Goal: Transaction & Acquisition: Purchase product/service

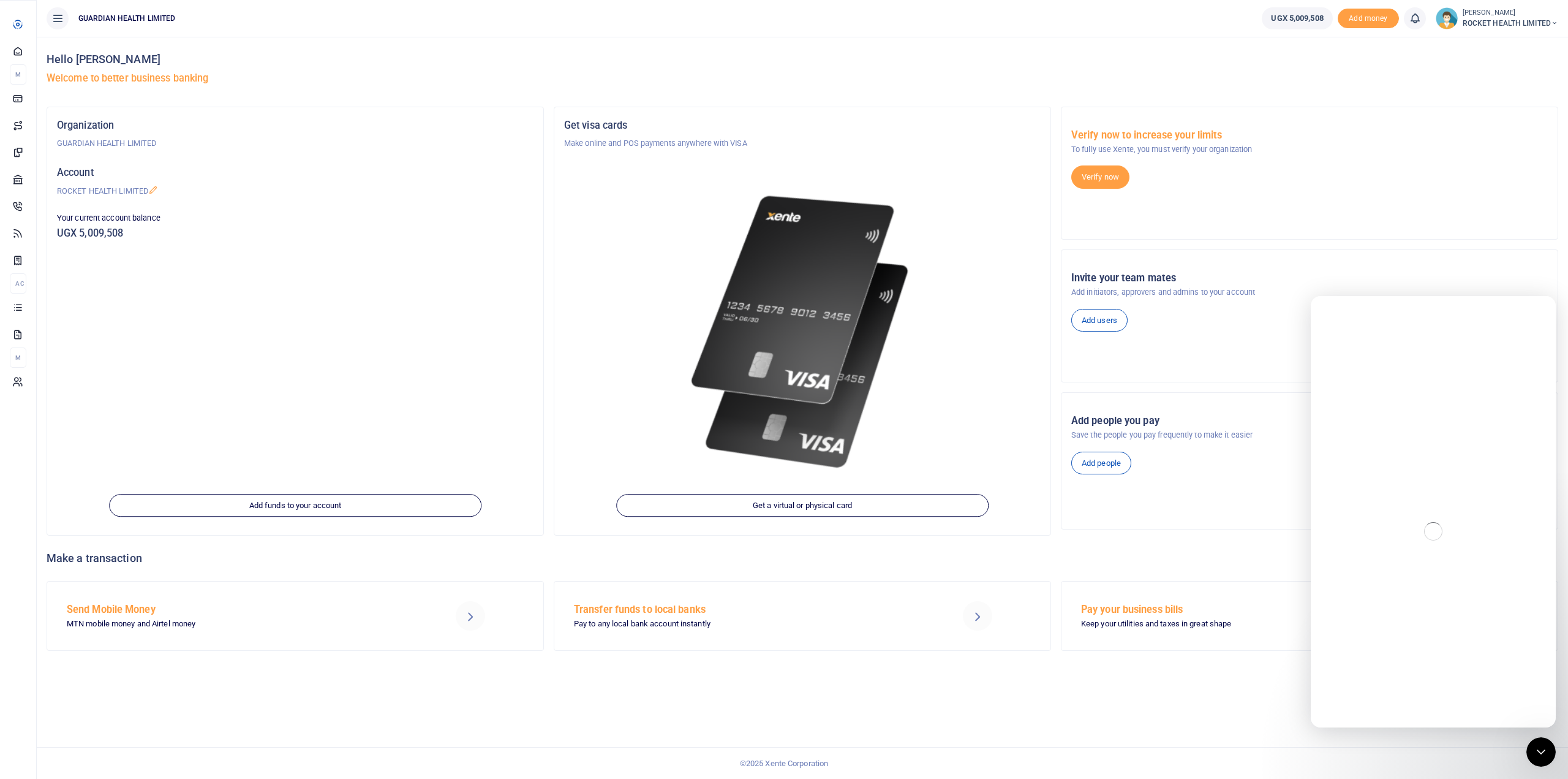
click at [0, 0] on span "Transactions" at bounding box center [0, 0] width 0 height 0
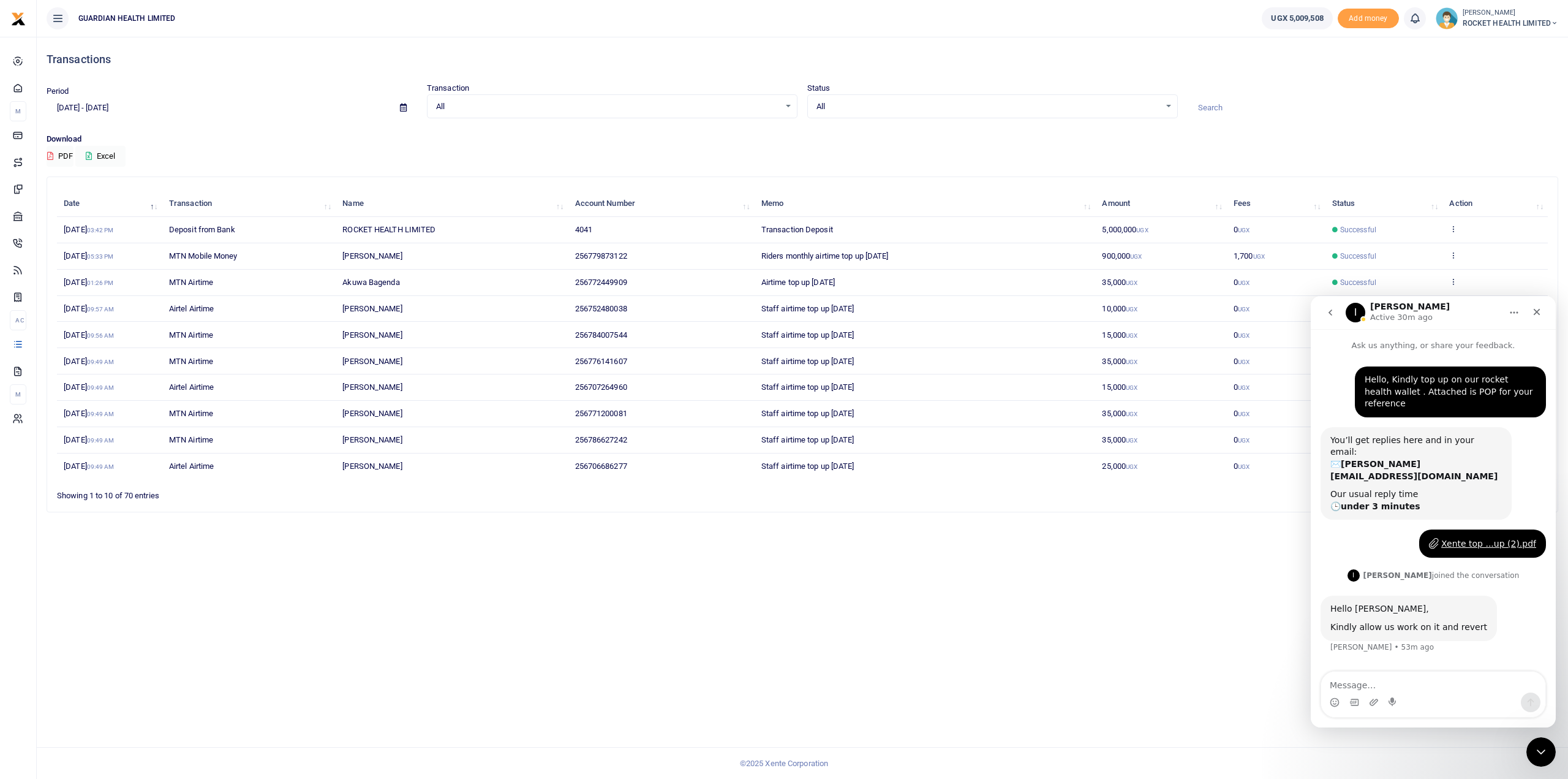
click at [1456, 249] on td "View details Send again" at bounding box center [1495, 256] width 105 height 26
click at [1450, 256] on icon at bounding box center [1453, 255] width 8 height 9
click at [1546, 311] on div "Close" at bounding box center [1536, 311] width 22 height 22
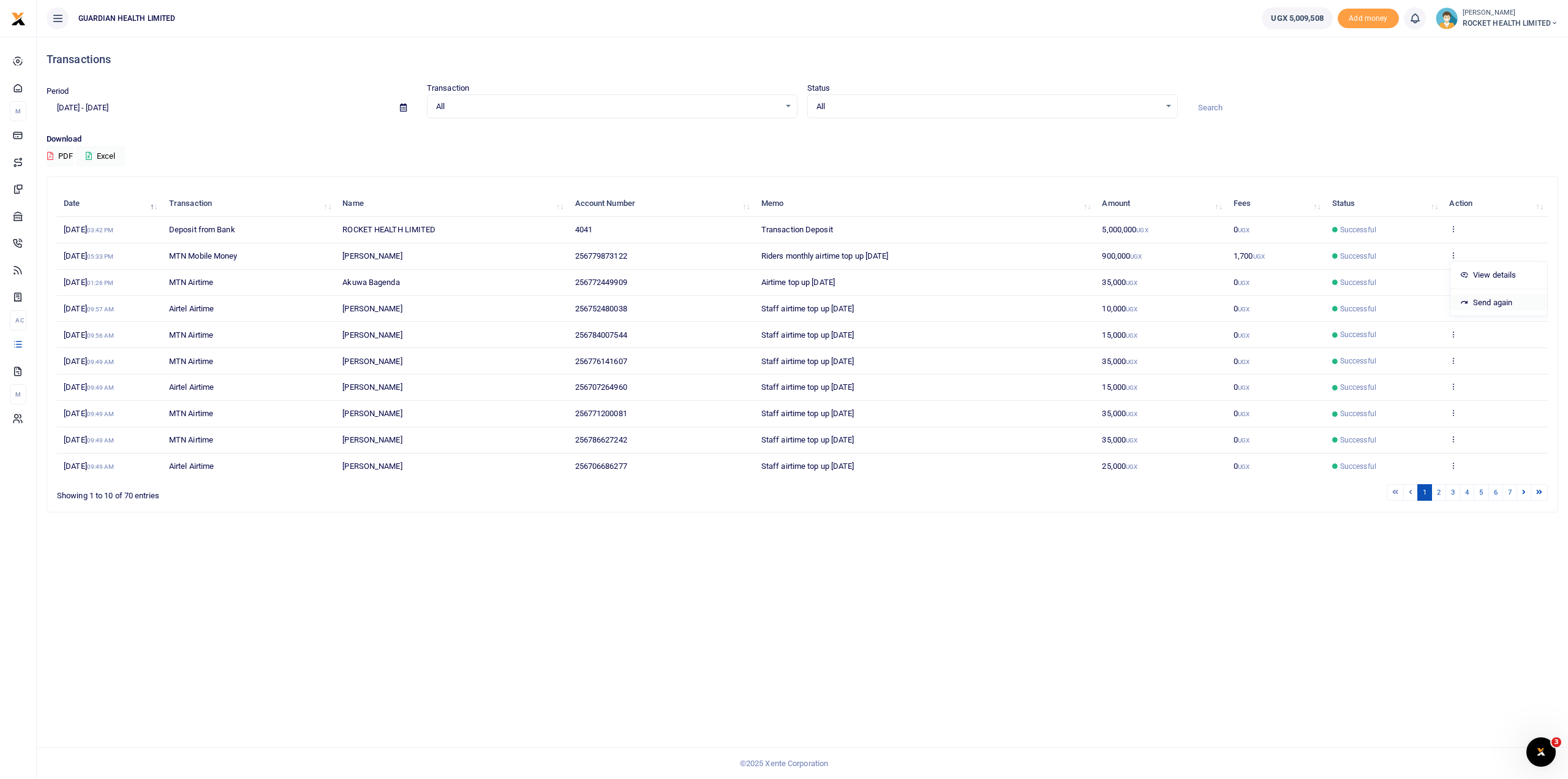
click at [1487, 298] on link "Send again" at bounding box center [1499, 302] width 97 height 18
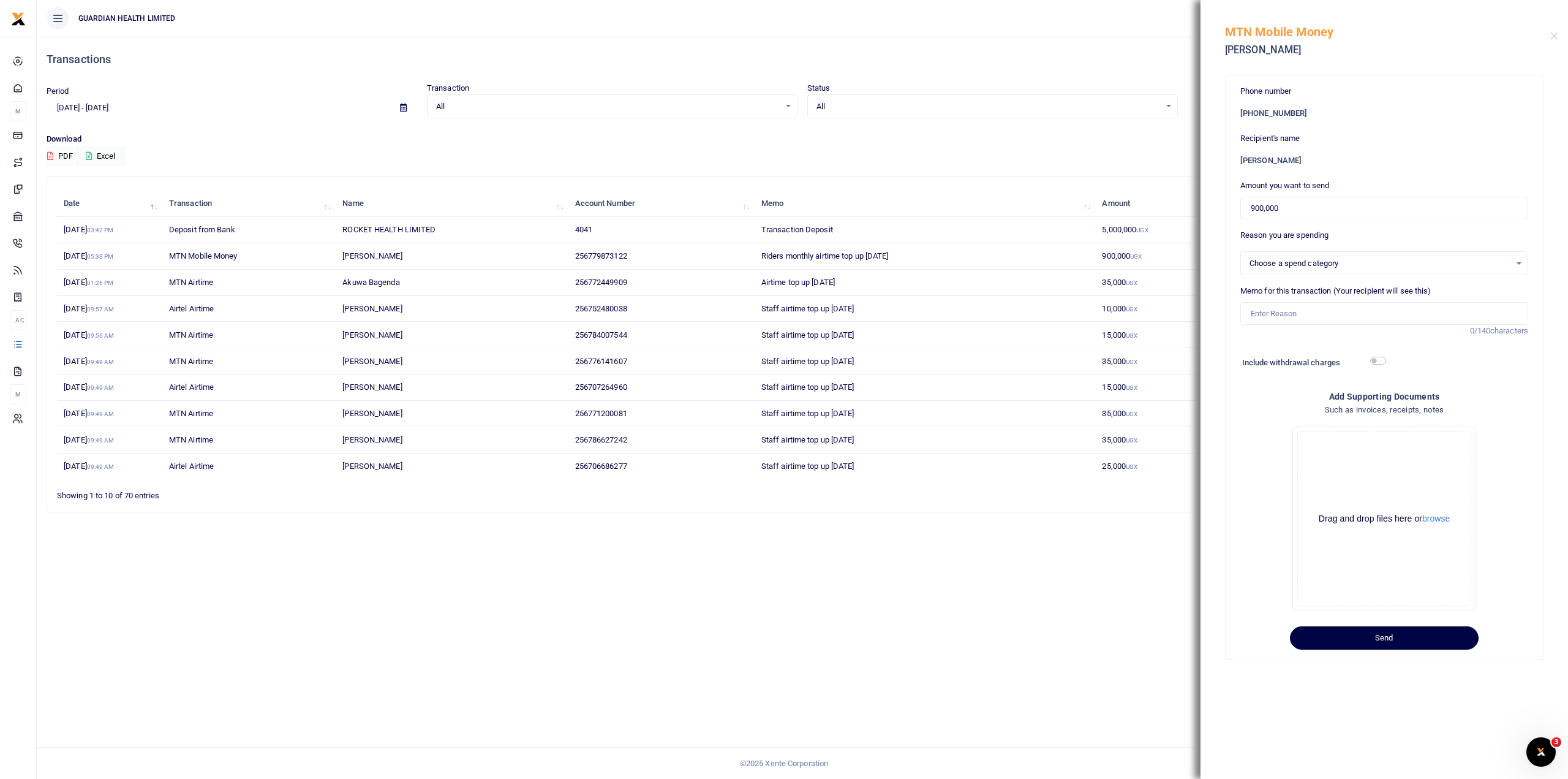
select select "5406"
click at [1291, 314] on input "Memo for this transaction (Your recipient will see this)" at bounding box center [1384, 314] width 288 height 23
type input "Riders monthly airtime top up [DATE]"
click at [1294, 202] on input "900,000" at bounding box center [1384, 208] width 288 height 23
drag, startPoint x: 1293, startPoint y: 203, endPoint x: 1202, endPoint y: 203, distance: 91.0
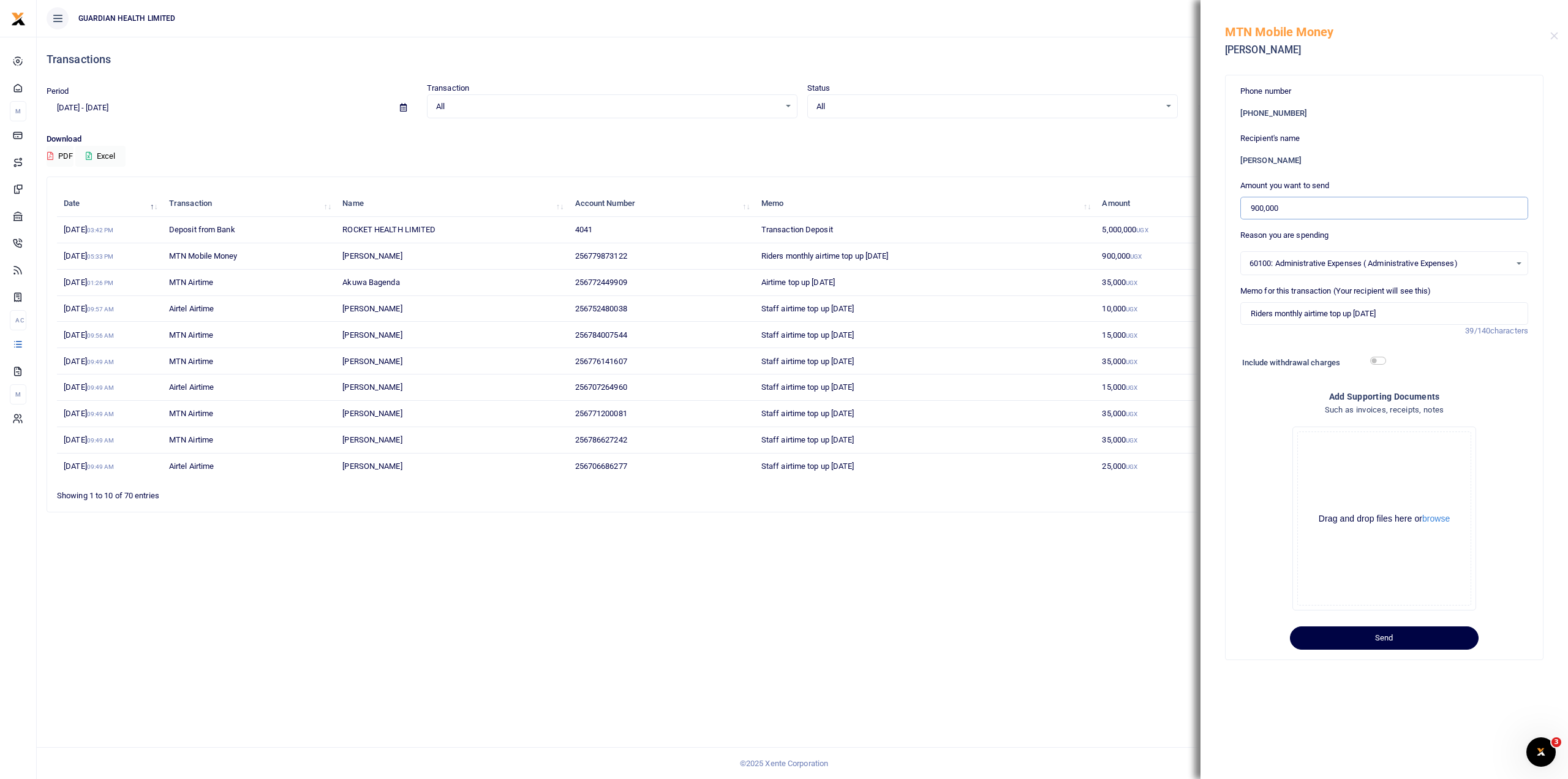
click at [1202, 203] on div "Phone number +256 779873122 Recipient's name Dan Ddibya Amount you want to send…" at bounding box center [1384, 379] width 367 height 623
type input "620,000"
click at [1389, 635] on button "Send" at bounding box center [1384, 638] width 189 height 23
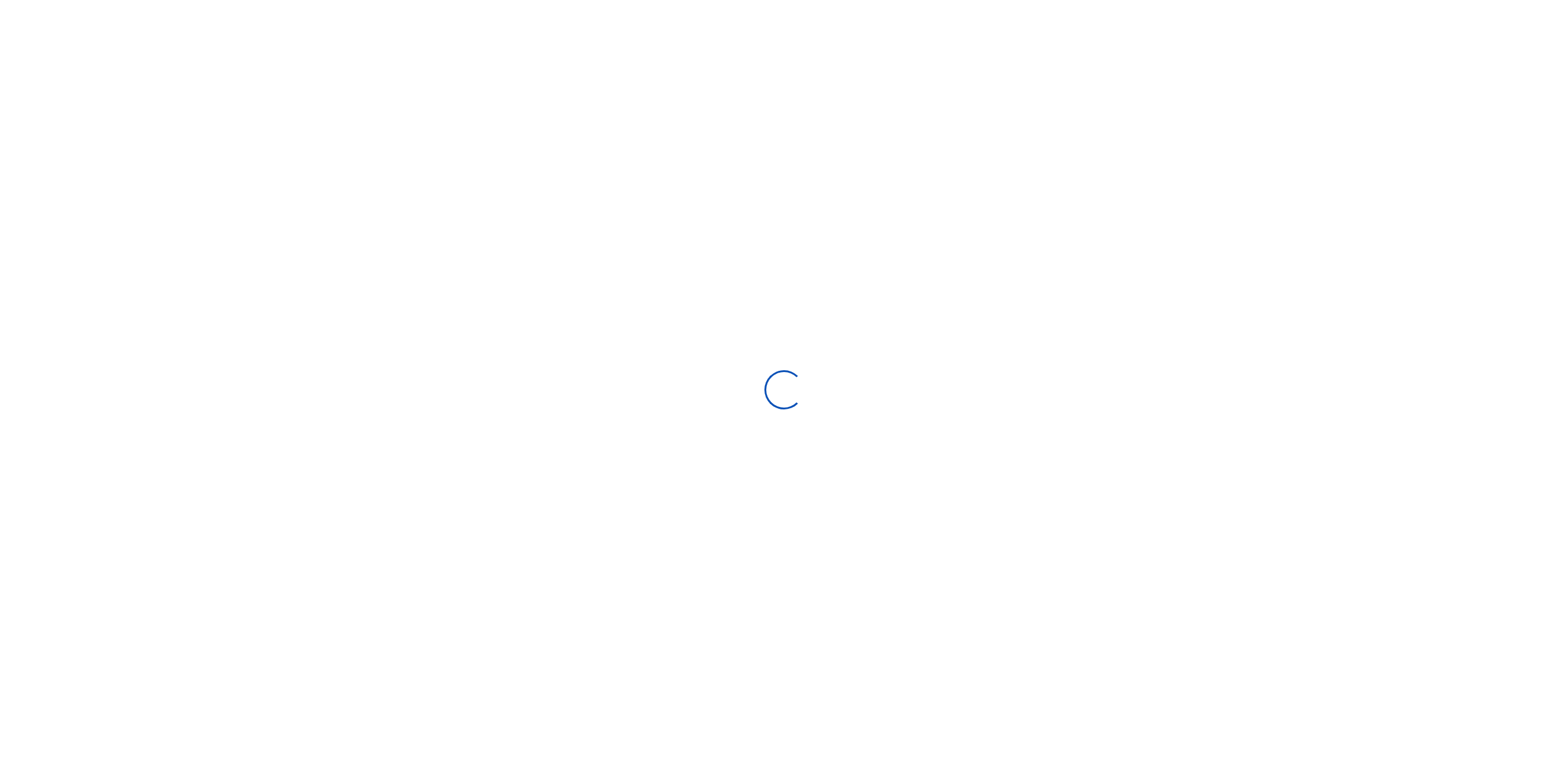
select select
type input "[DATE] - [DATE]"
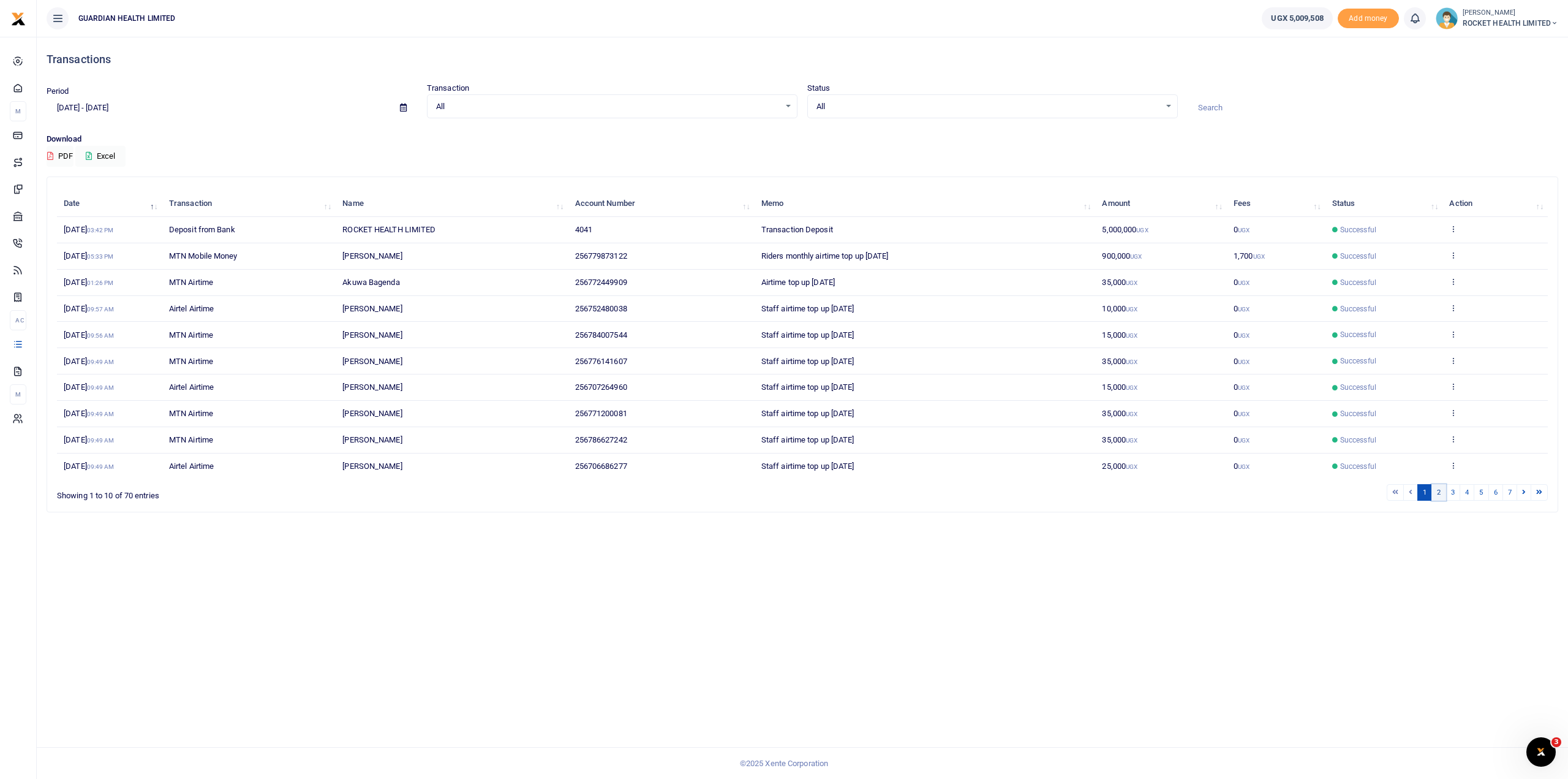
click at [1443, 487] on link "2" at bounding box center [1438, 492] width 15 height 17
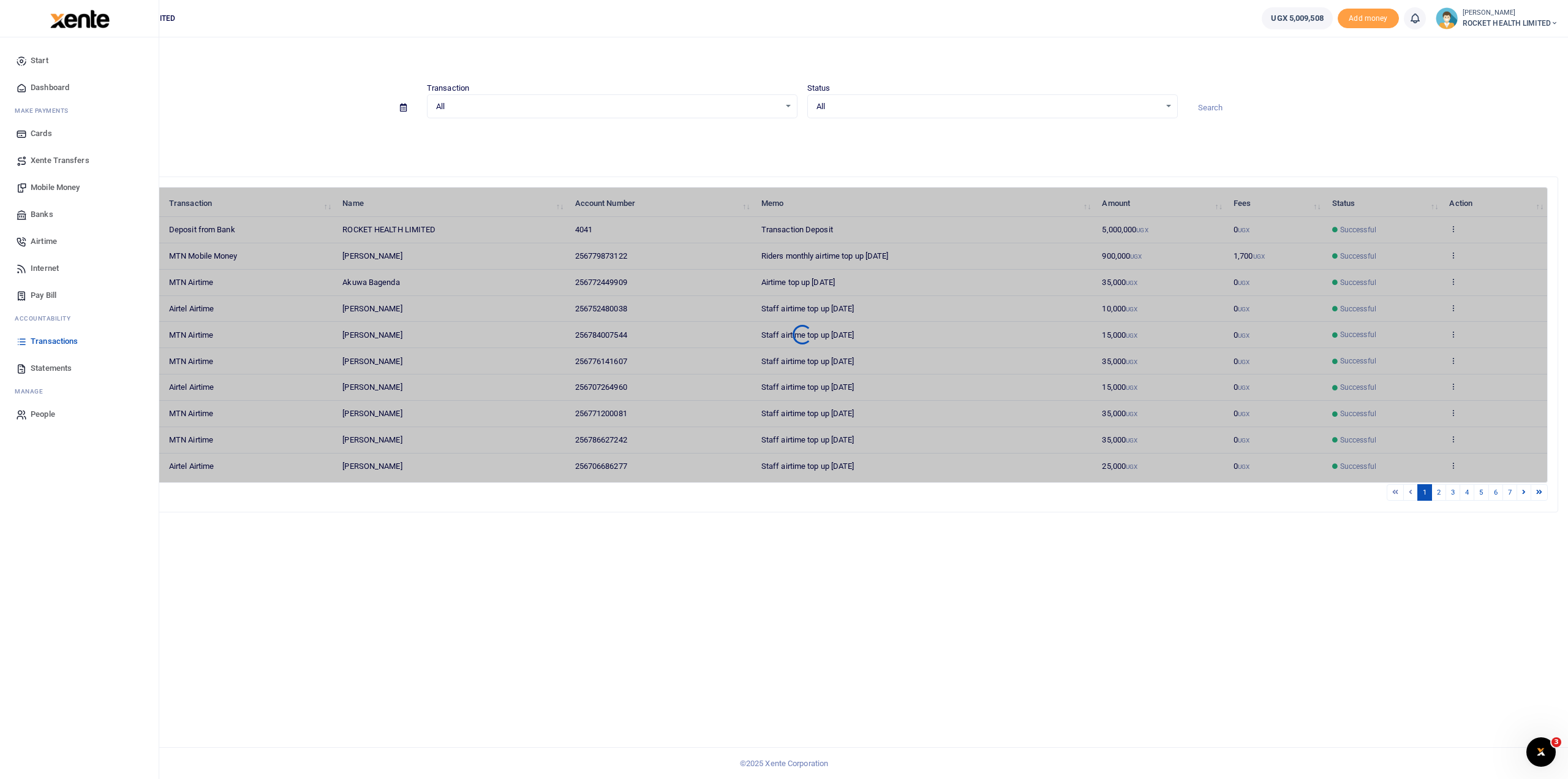
click at [60, 185] on span "Mobile Money" at bounding box center [55, 187] width 49 height 13
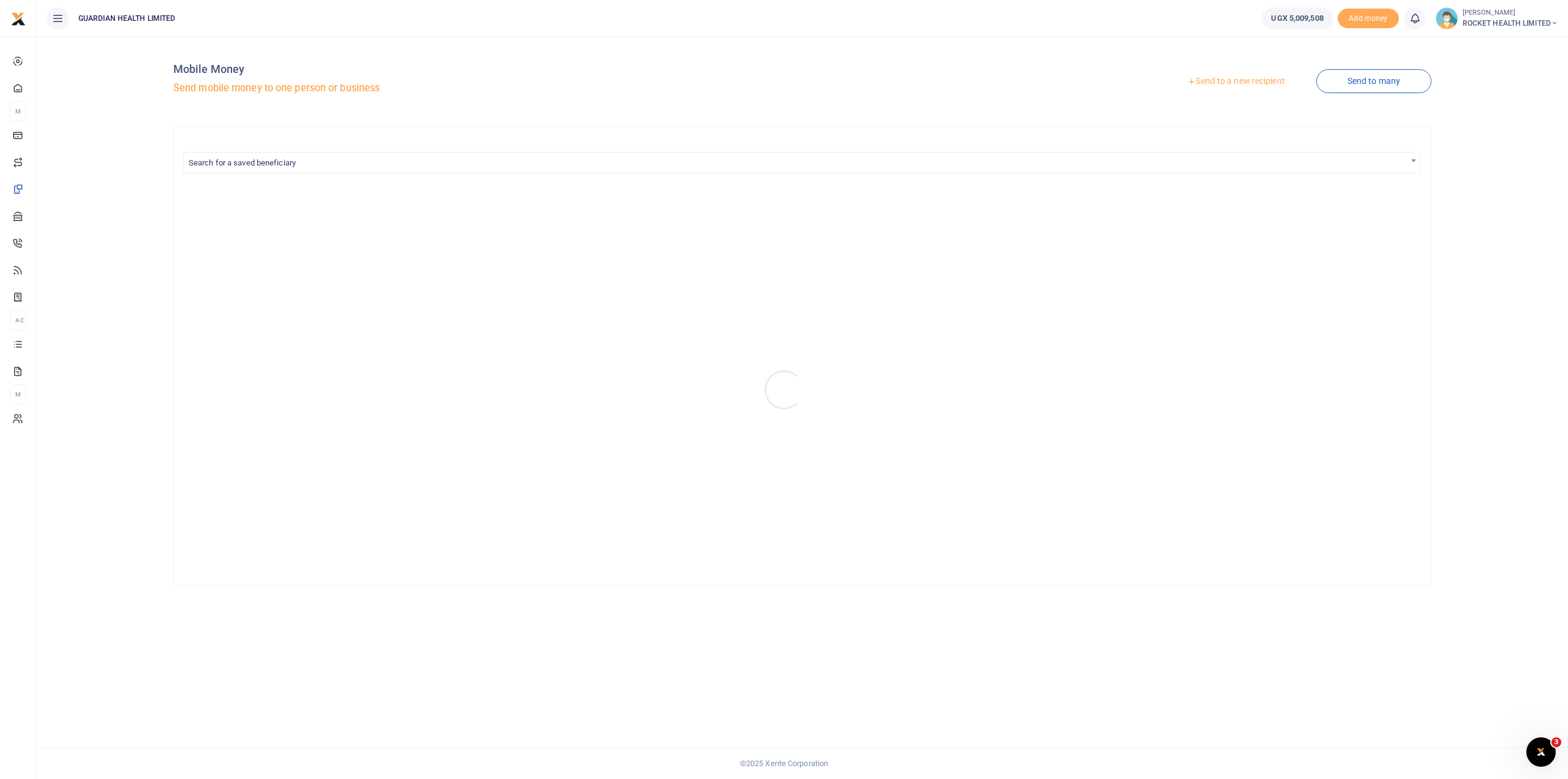
click at [1223, 82] on div at bounding box center [784, 389] width 1568 height 779
click at [1234, 86] on link "Send to a new recipient" at bounding box center [1236, 81] width 159 height 22
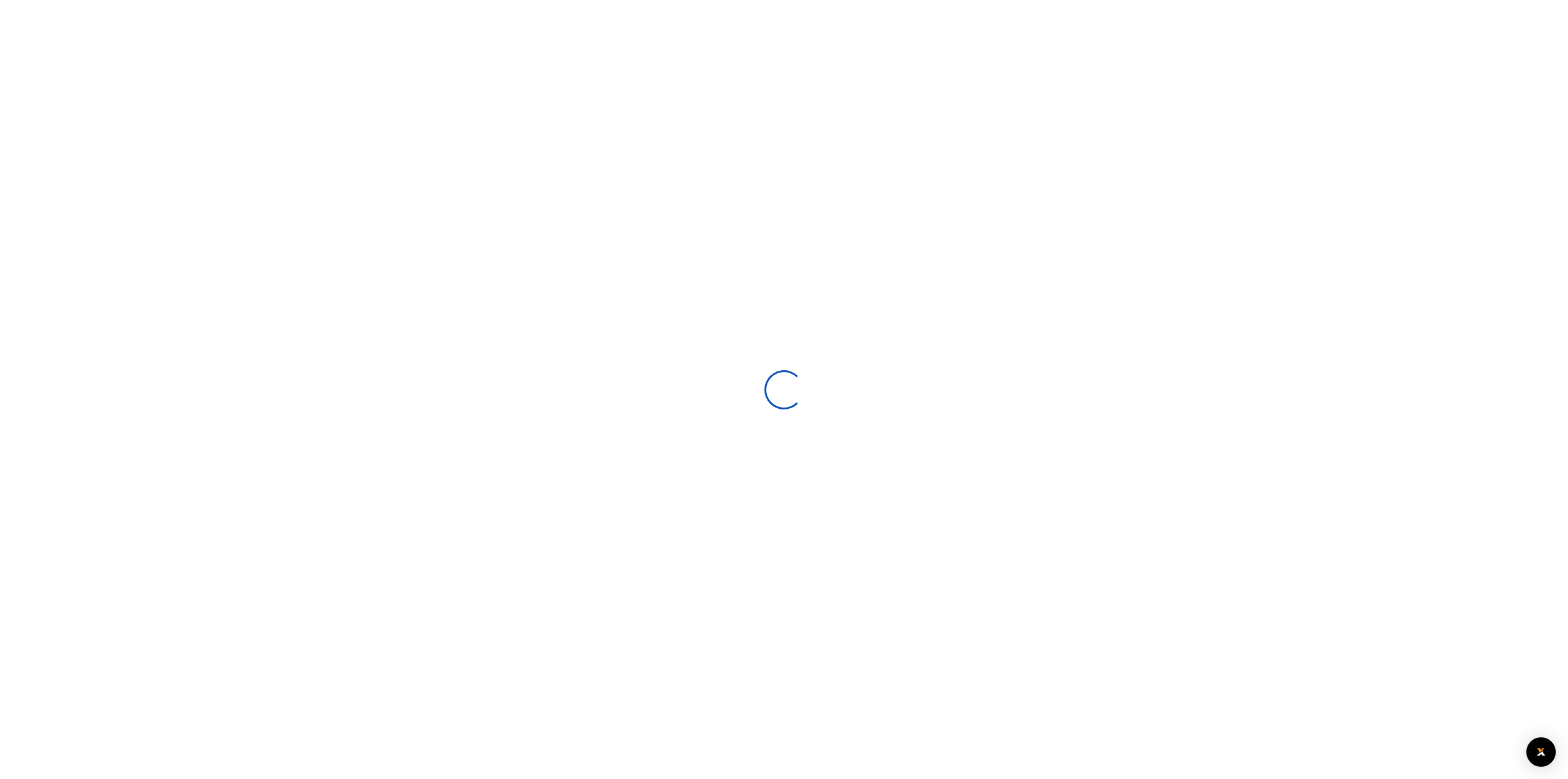
select select
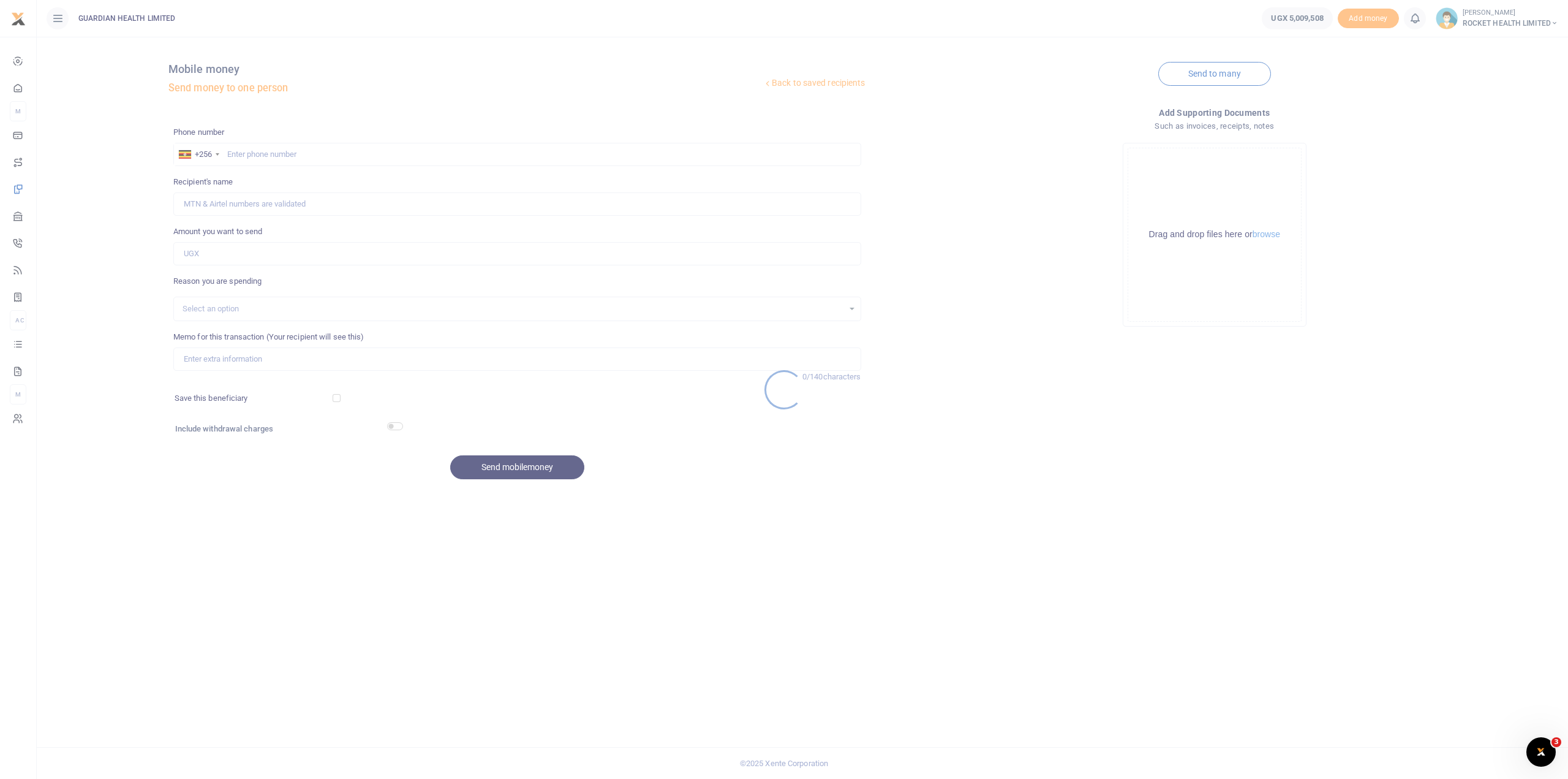
click at [248, 157] on div at bounding box center [784, 389] width 1568 height 779
click at [246, 152] on div at bounding box center [784, 389] width 1568 height 779
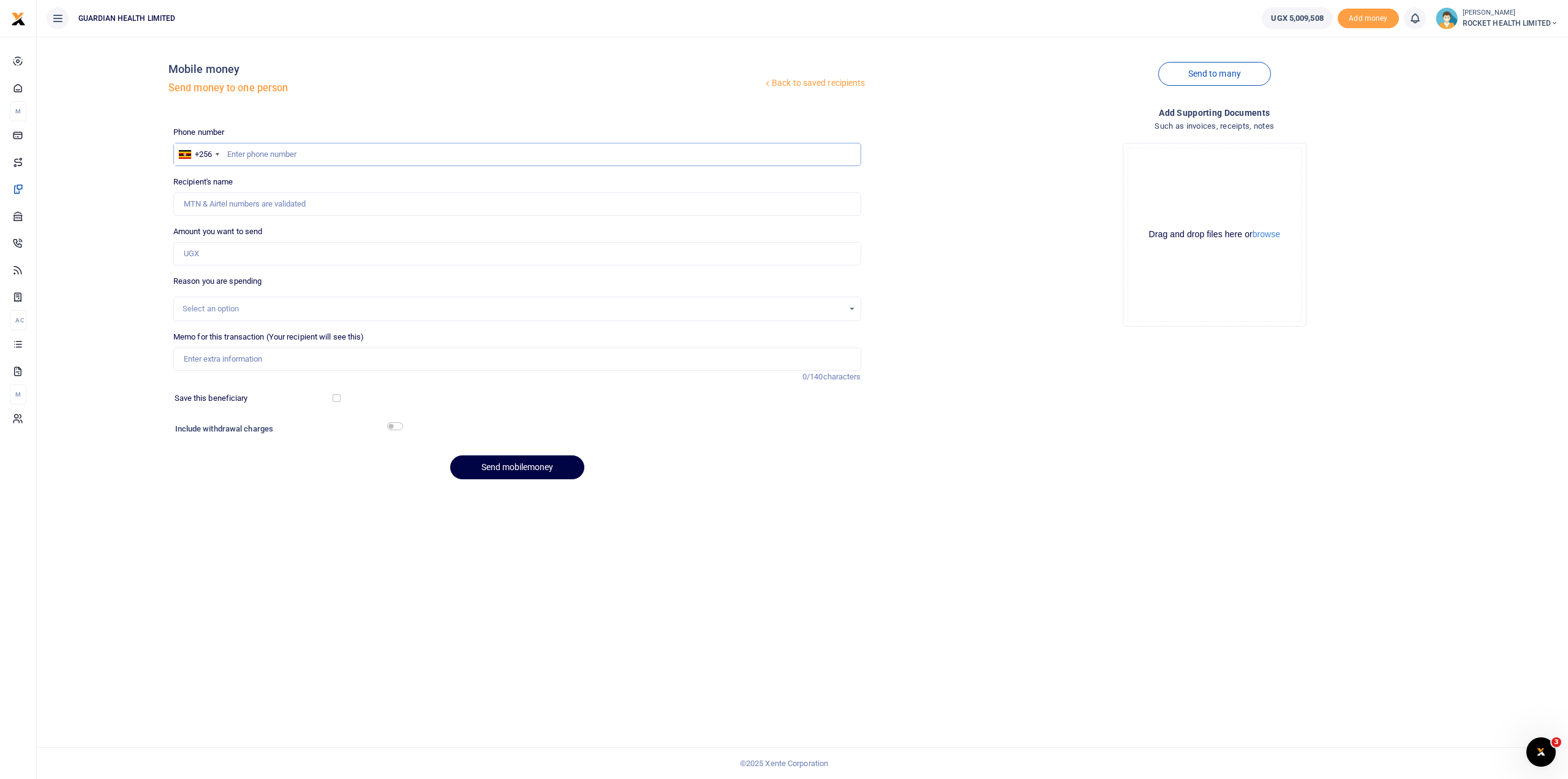
click at [230, 151] on input "text" at bounding box center [517, 155] width 688 height 23
type input "771200081"
type input "[PERSON_NAME]"
type input "771200081"
click at [205, 256] on input "Amount you want to send" at bounding box center [517, 254] width 688 height 23
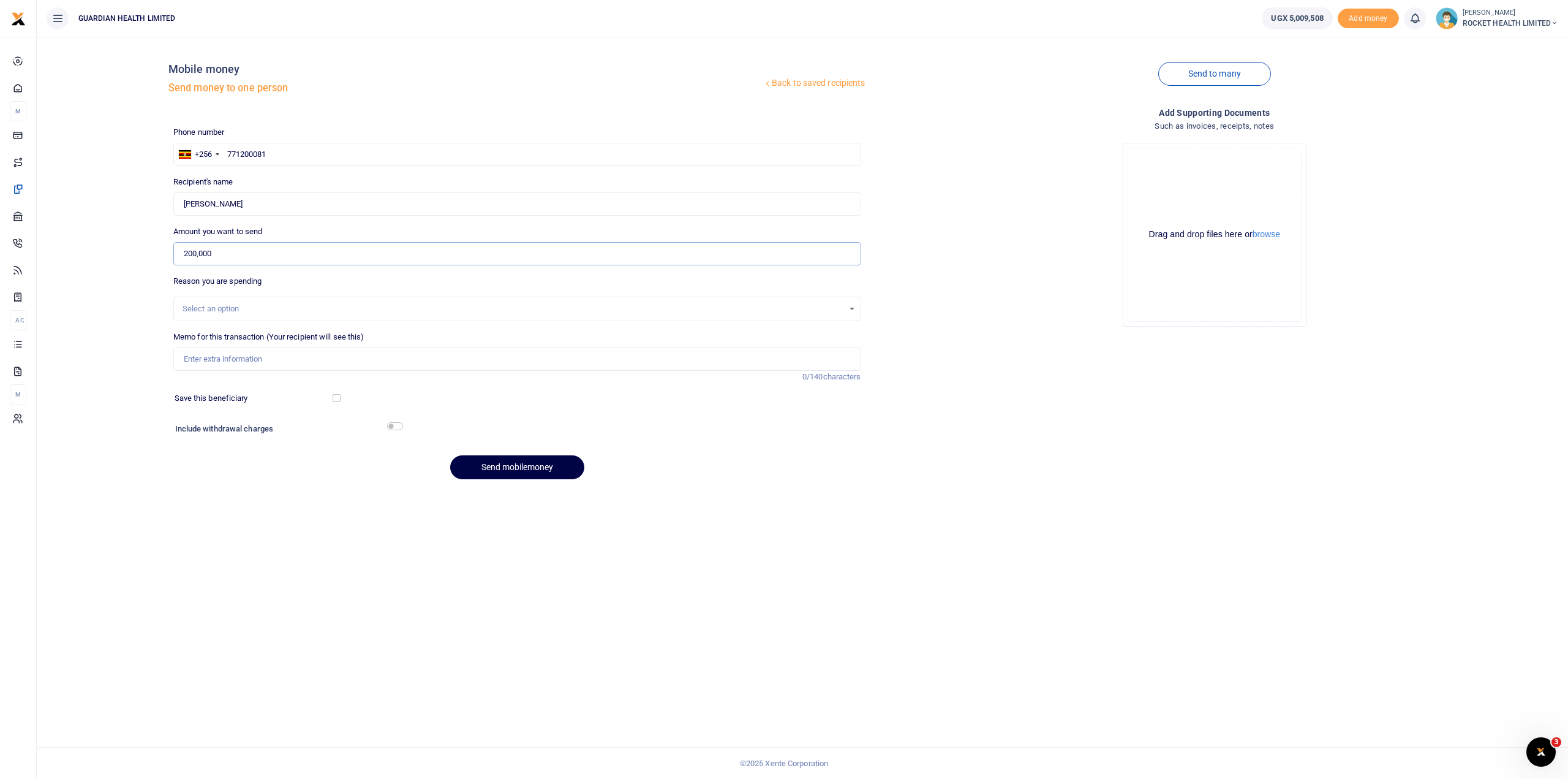
type input "200,000"
click at [216, 310] on div "Select an option" at bounding box center [513, 308] width 661 height 13
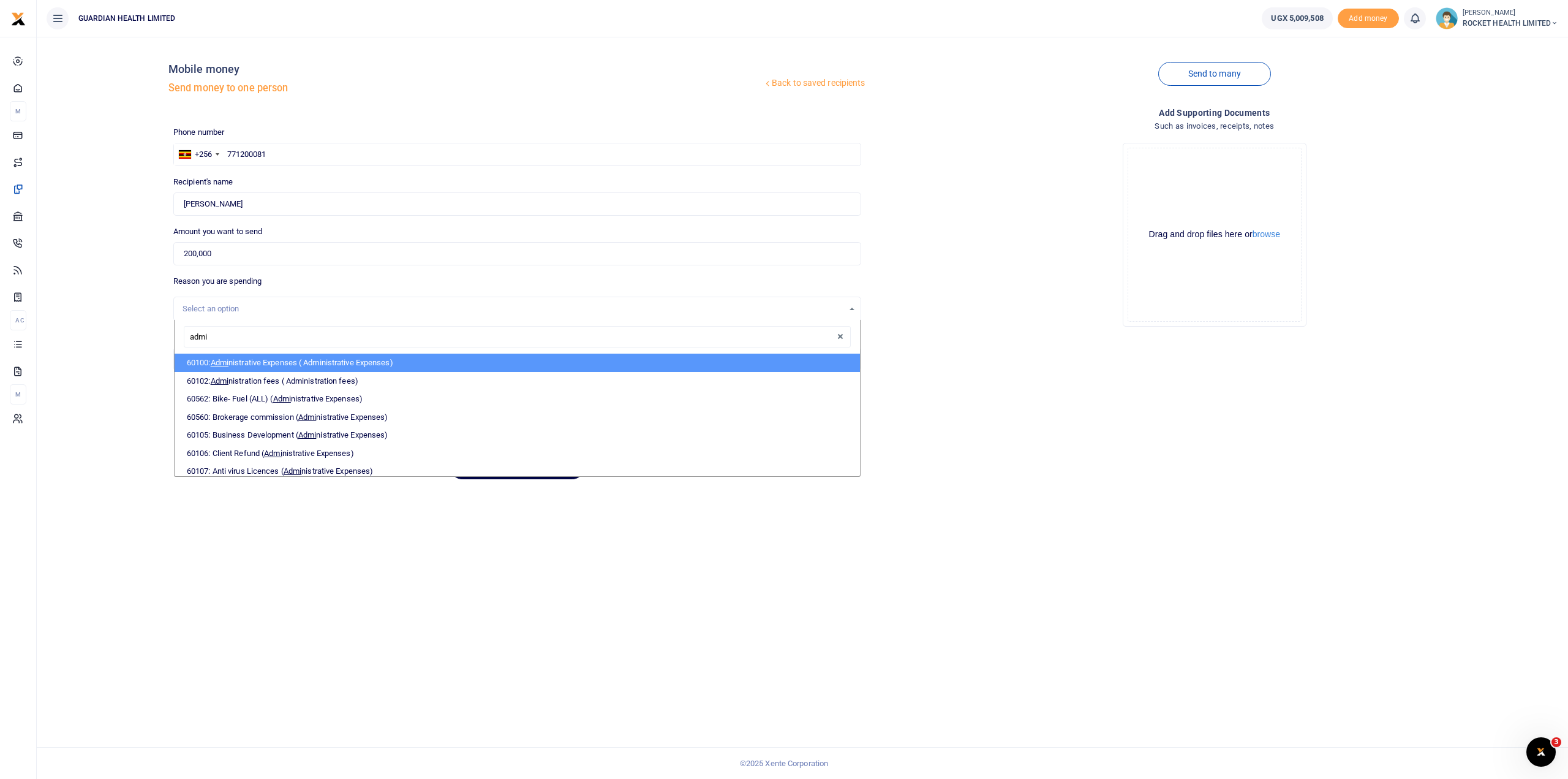
type input "admin"
click at [263, 365] on li "60100: Admin istrative Expenses ( Administrative Expenses)" at bounding box center [517, 363] width 685 height 18
select select "5406"
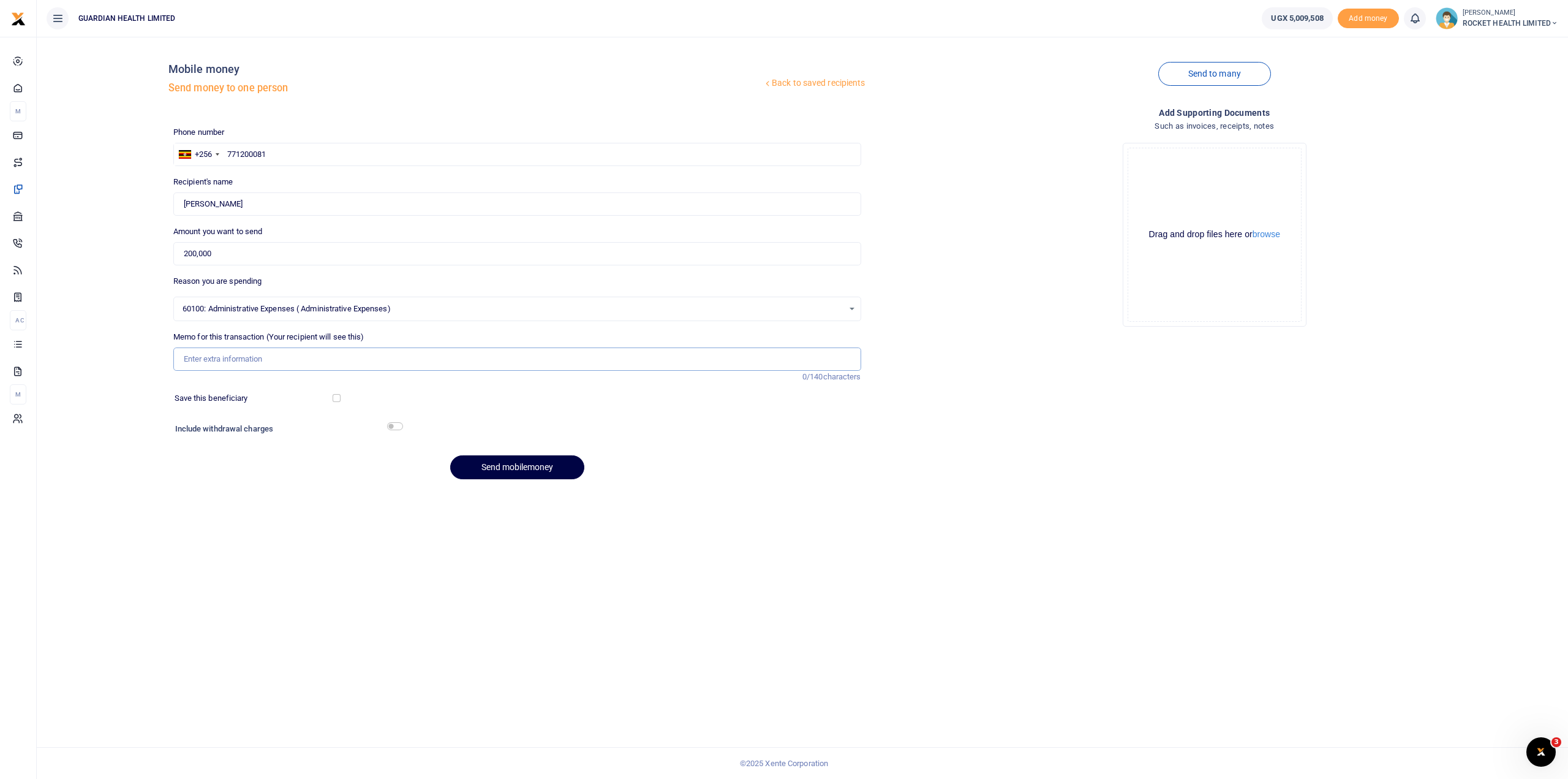
click at [209, 359] on input "Memo for this transaction (Your recipient will see this)" at bounding box center [517, 359] width 688 height 23
type input "Gayaza petty cash top up"
click at [189, 251] on input "200,000" at bounding box center [517, 254] width 688 height 23
type input "100,000"
click at [513, 468] on button "Send mobilemoney" at bounding box center [517, 467] width 134 height 24
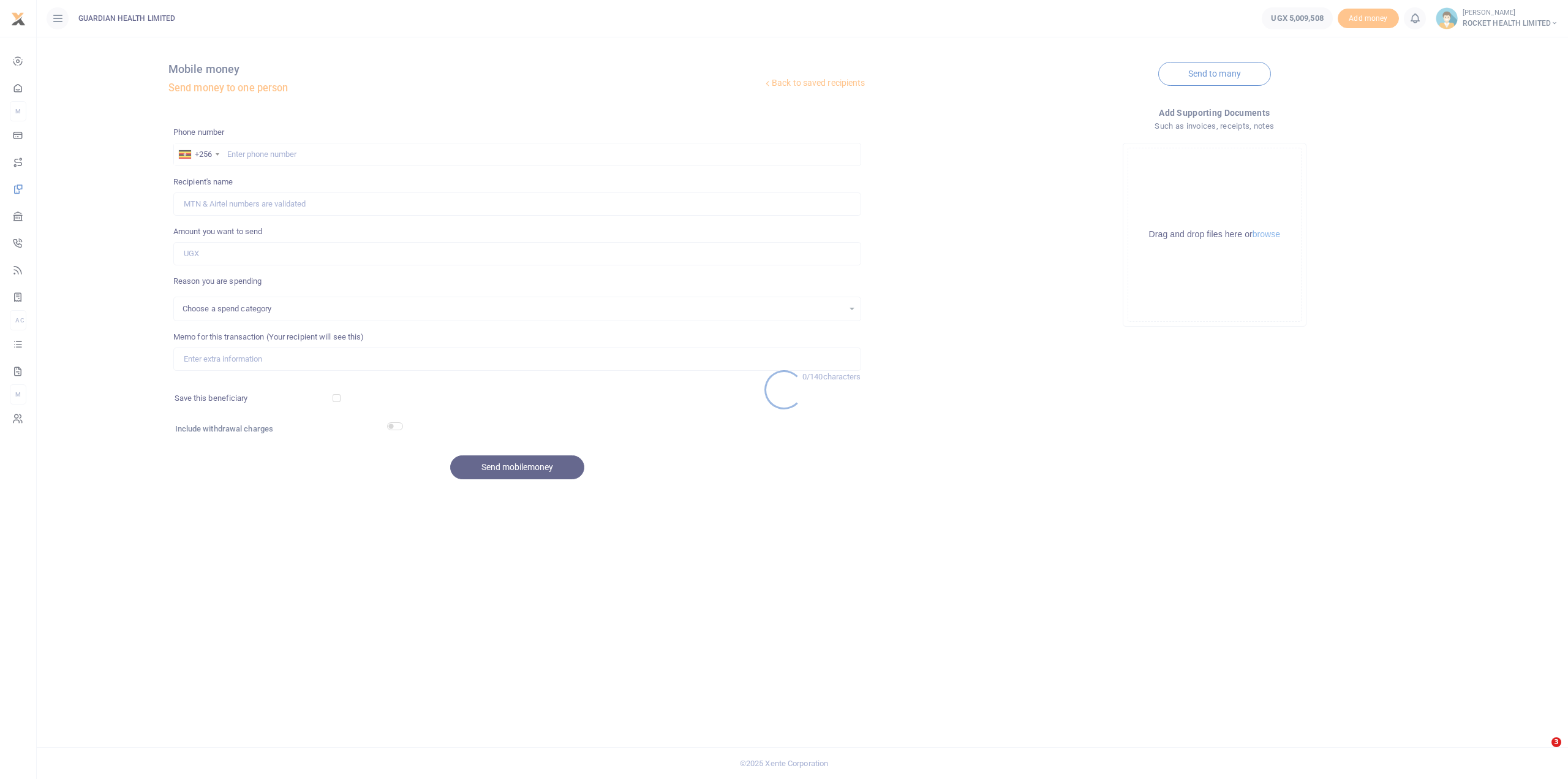
select select
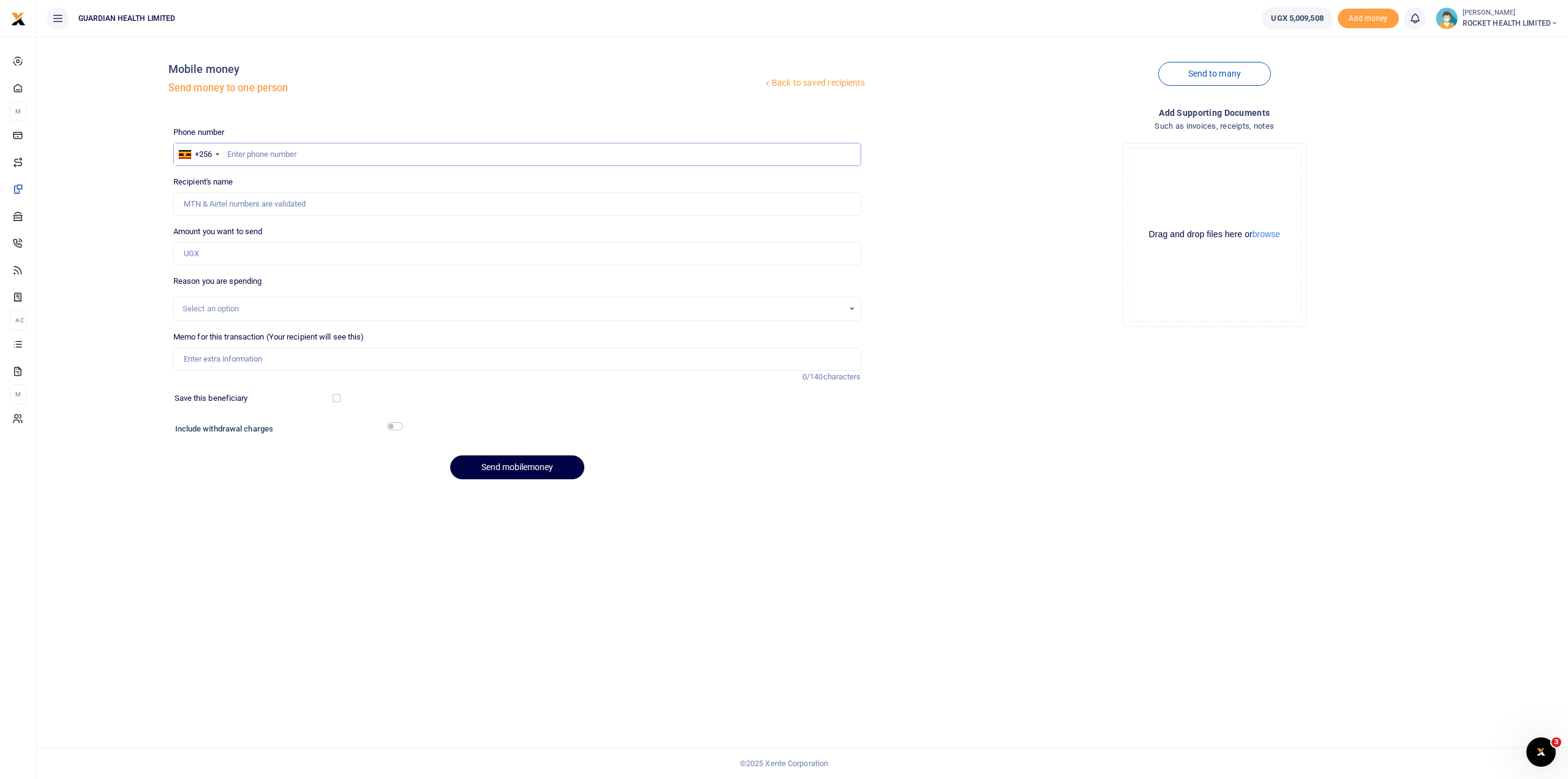
click at [239, 157] on input "text" at bounding box center [517, 155] width 688 height 23
type input "772460349"
type input "Gadson Byaruhanga"
type input "772460349"
click at [209, 250] on input "Amount you want to send" at bounding box center [517, 254] width 688 height 23
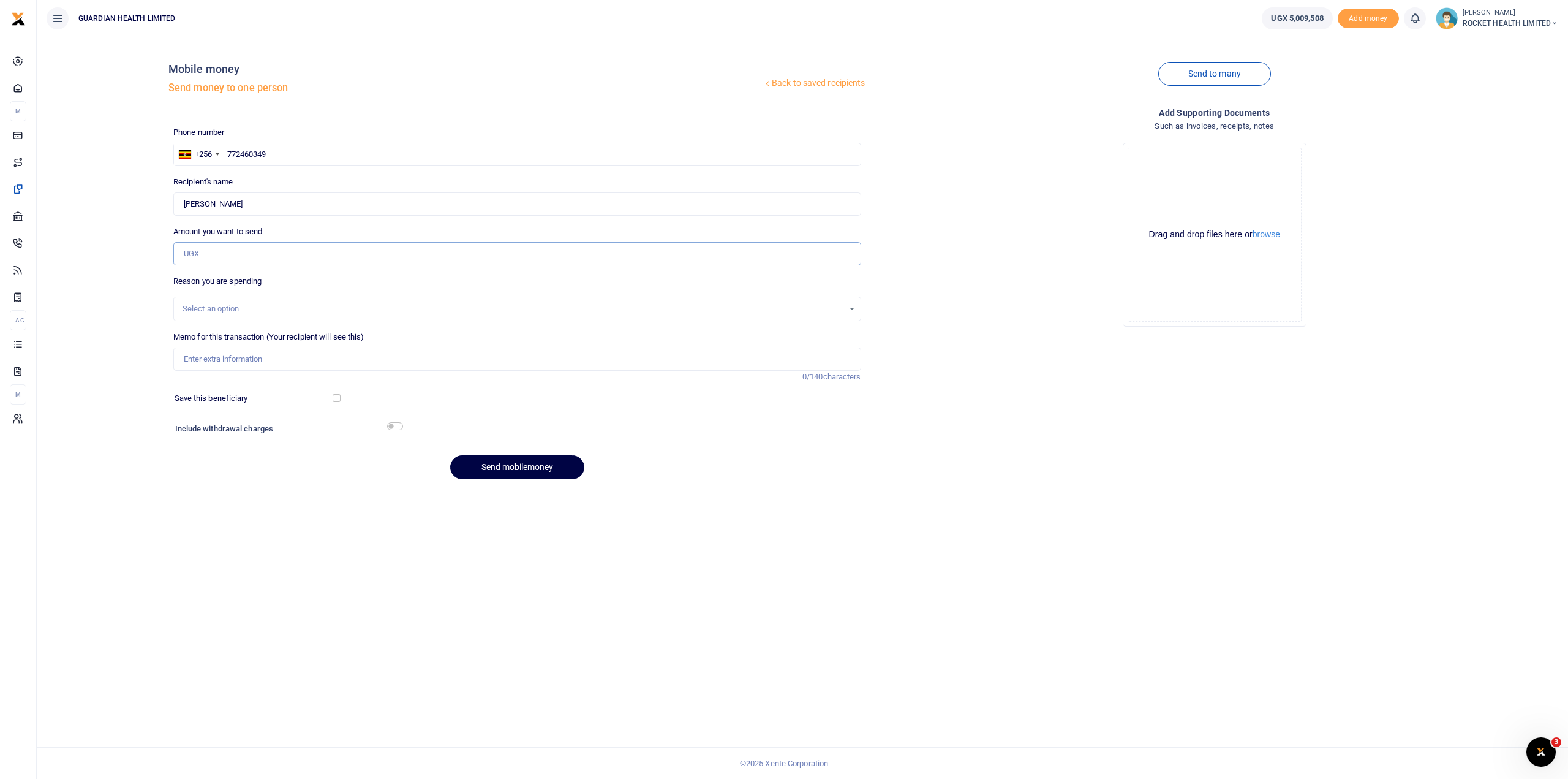
click at [197, 253] on input "Amount you want to send" at bounding box center [517, 254] width 688 height 23
type input "65,000"
click at [213, 303] on div "Select an option" at bounding box center [513, 308] width 661 height 13
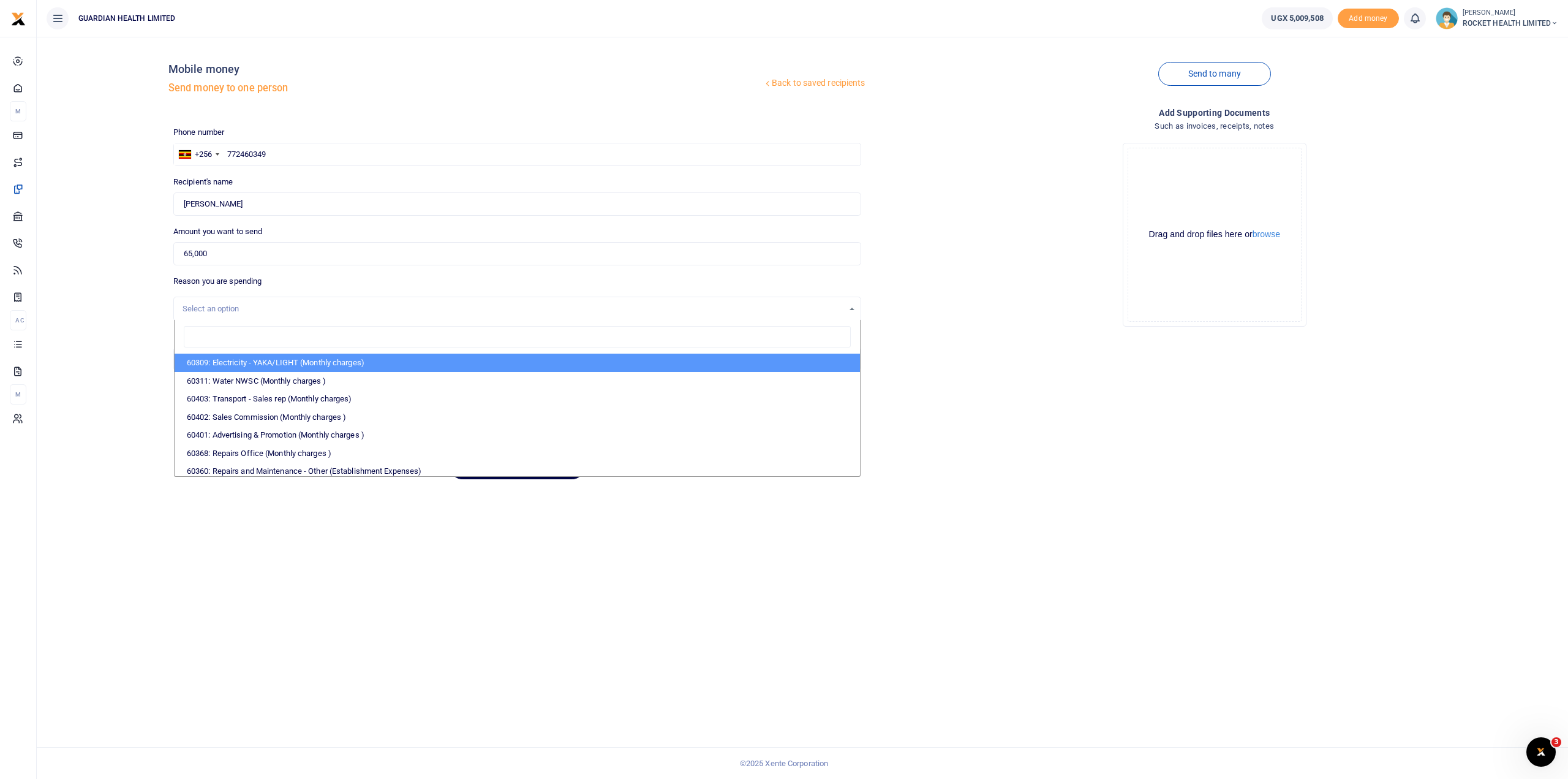
click at [206, 336] on input "search" at bounding box center [517, 336] width 667 height 22
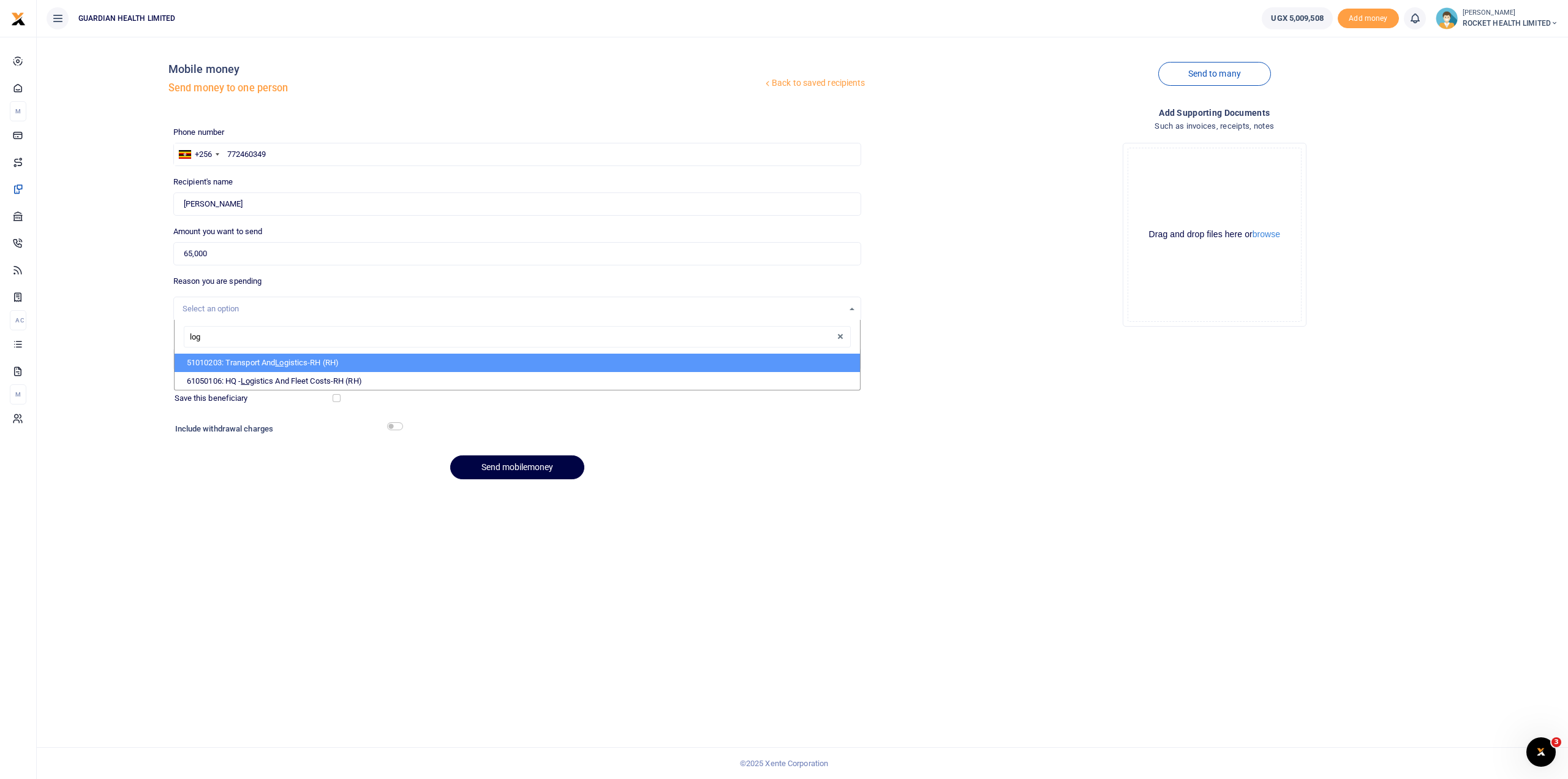
type input "logi"
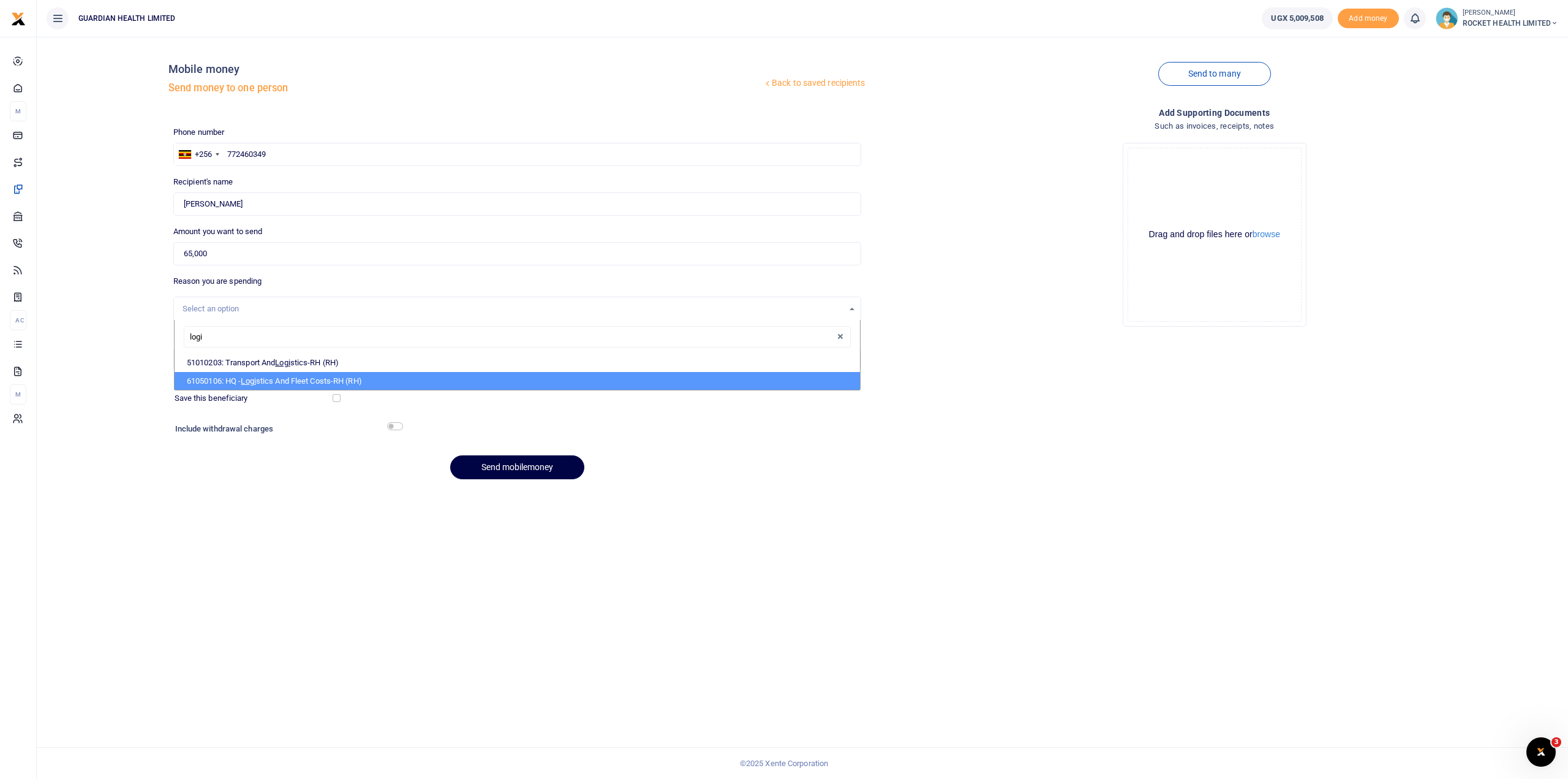
click at [303, 375] on li "61050106: HQ - Logi stics And Fleet Costs-RH (RH)" at bounding box center [517, 380] width 685 height 18
select select "5447"
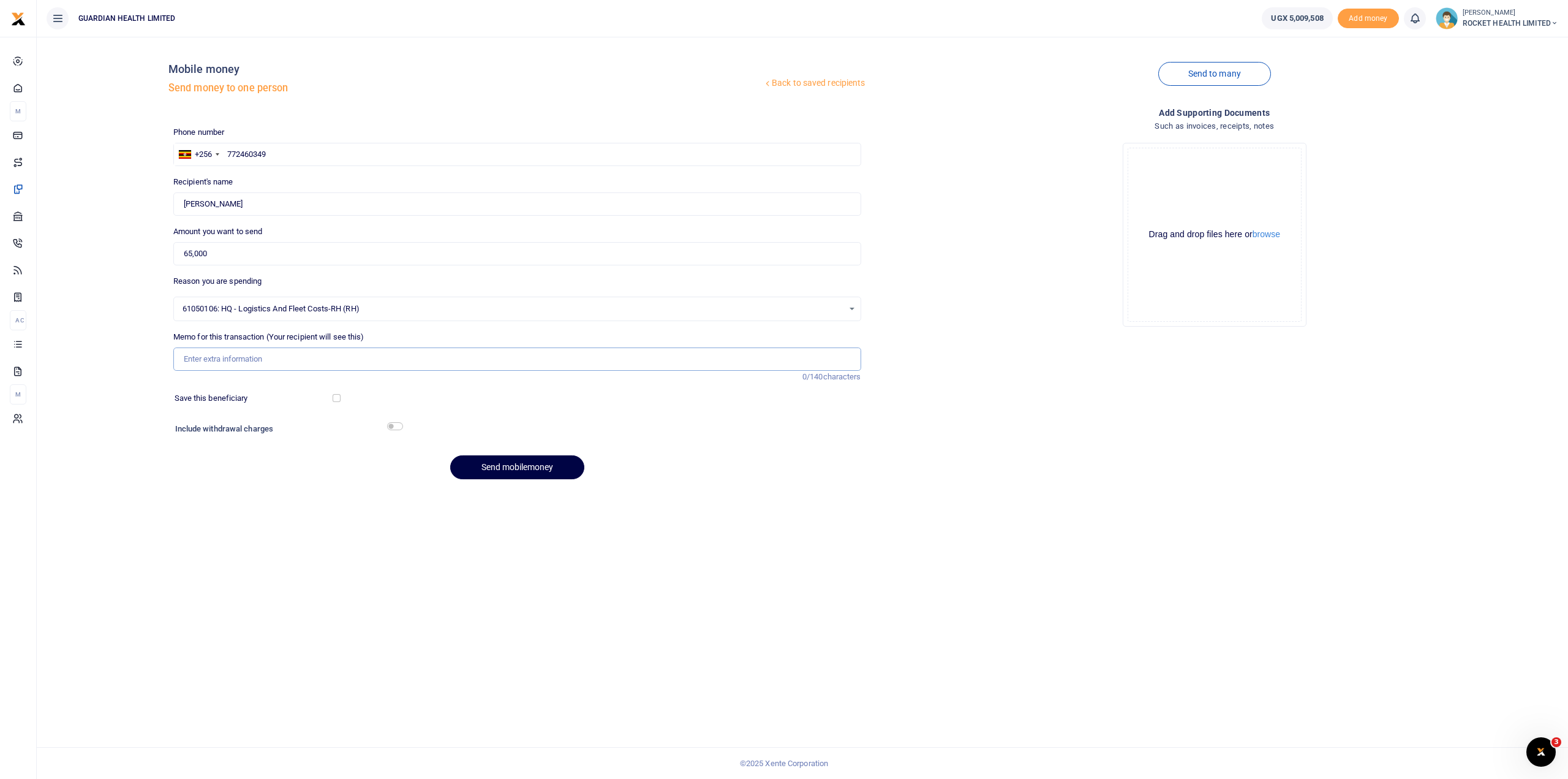
click at [215, 355] on input "Memo for this transaction (Your recipient will see this)" at bounding box center [517, 359] width 688 height 23
type input "Gayaza Bike washing"
click at [319, 430] on h6 "Include withdrawal charges" at bounding box center [286, 429] width 223 height 10
click at [342, 394] on div at bounding box center [396, 398] width 114 height 13
click at [399, 425] on input "checkbox" at bounding box center [395, 426] width 16 height 8
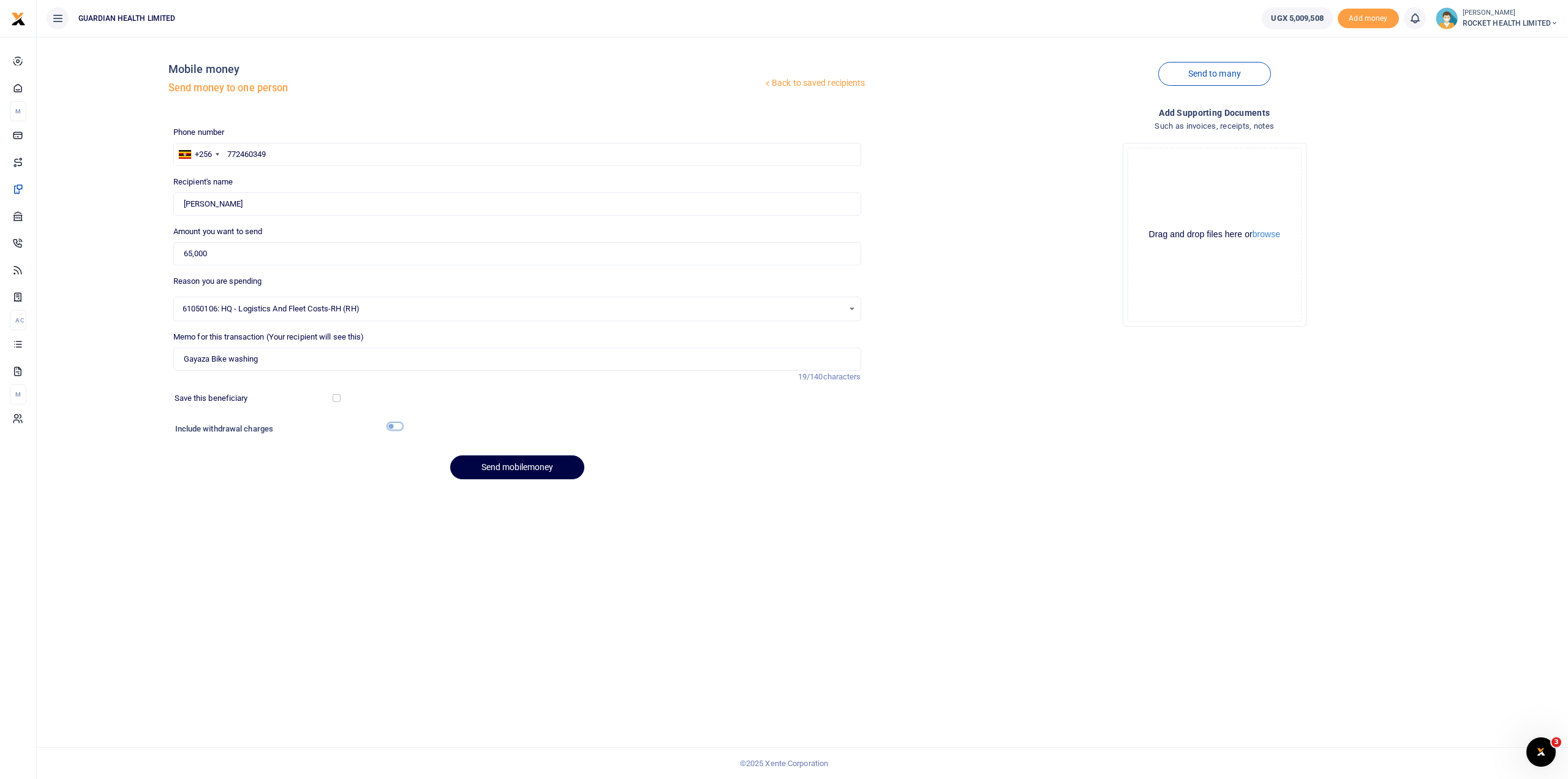
checkbox input "true"
click at [539, 503] on button "Send mobilemoney" at bounding box center [517, 501] width 134 height 24
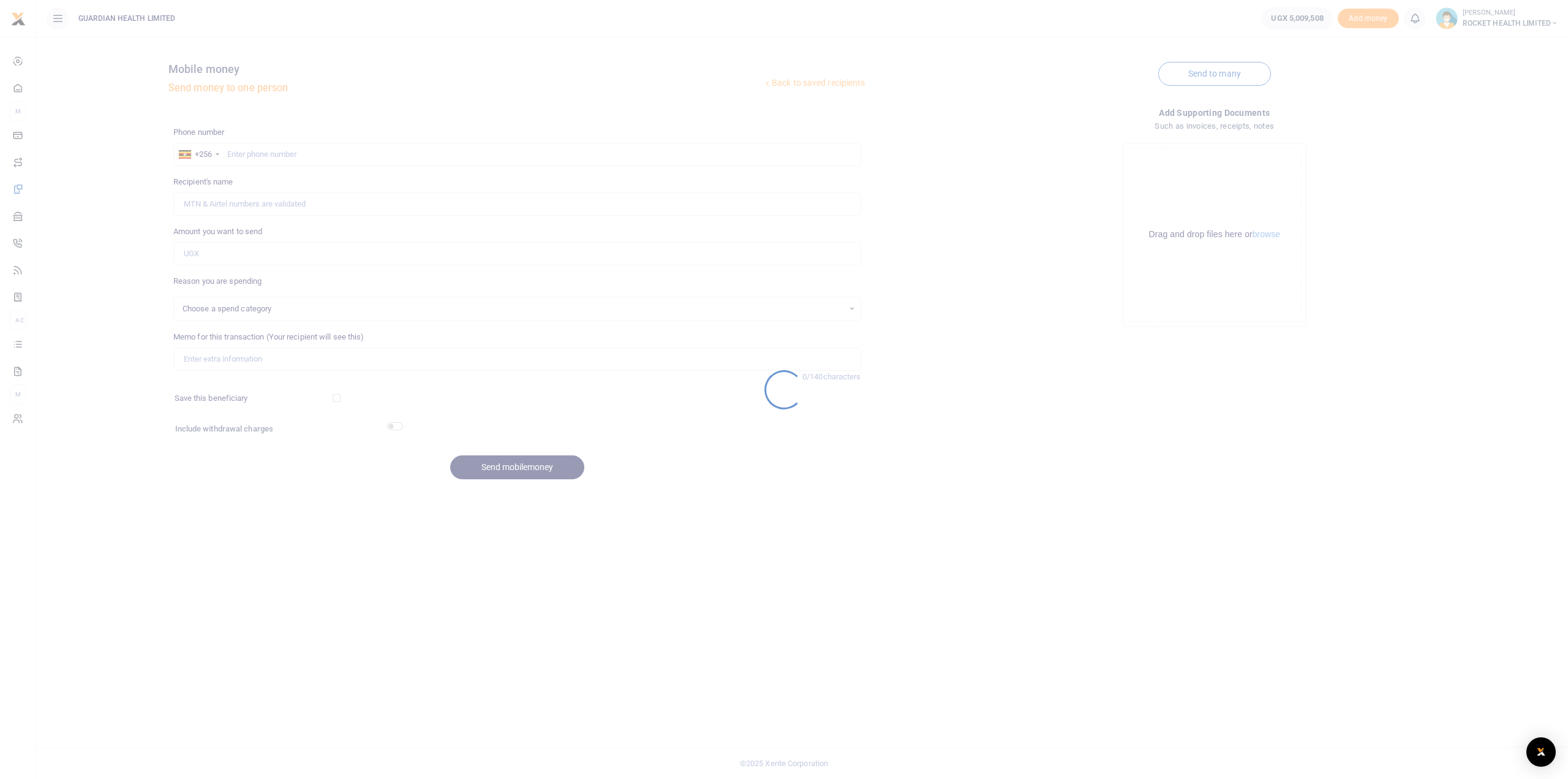
select select
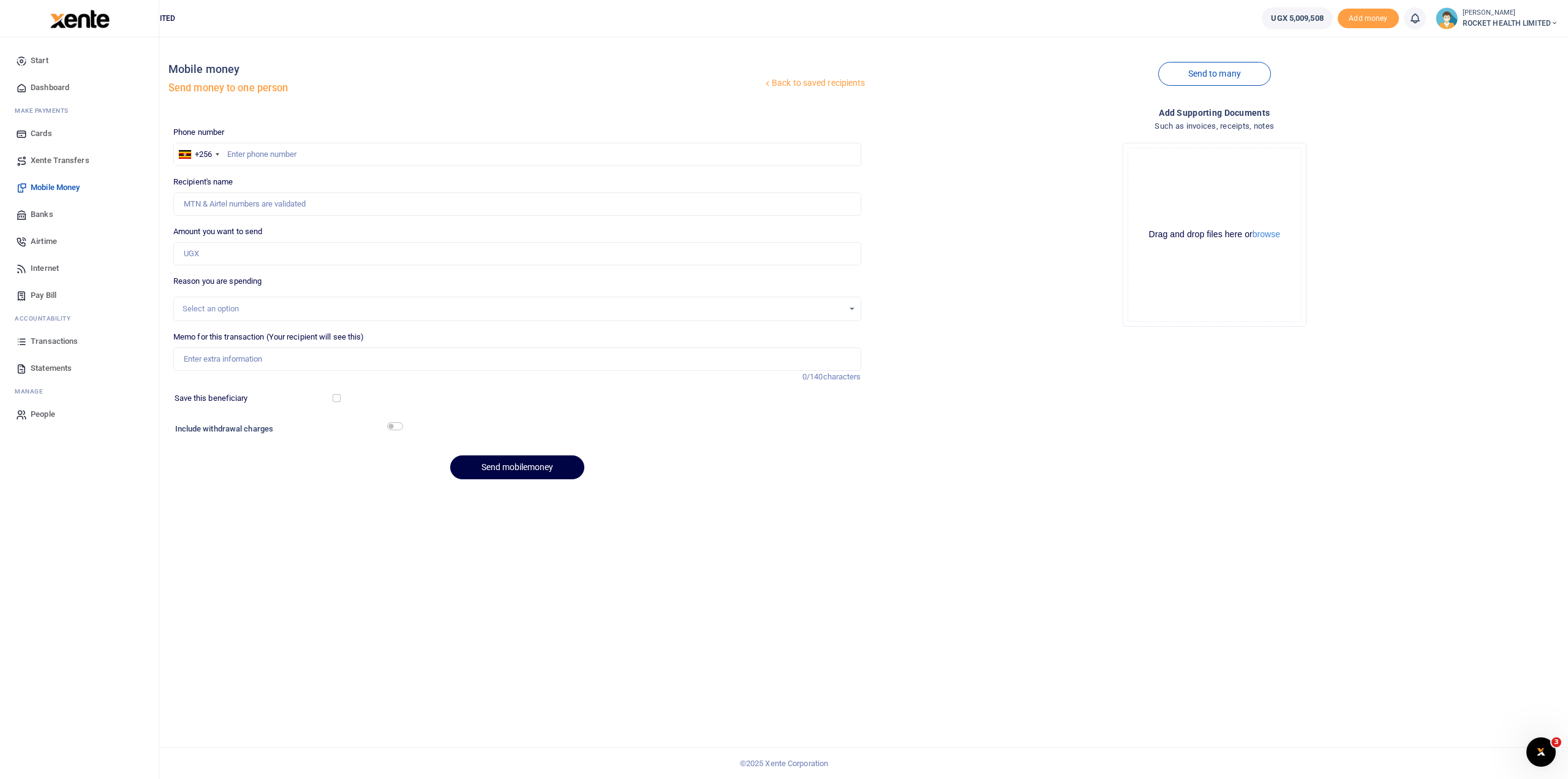
click at [53, 342] on span "Transactions" at bounding box center [54, 341] width 48 height 13
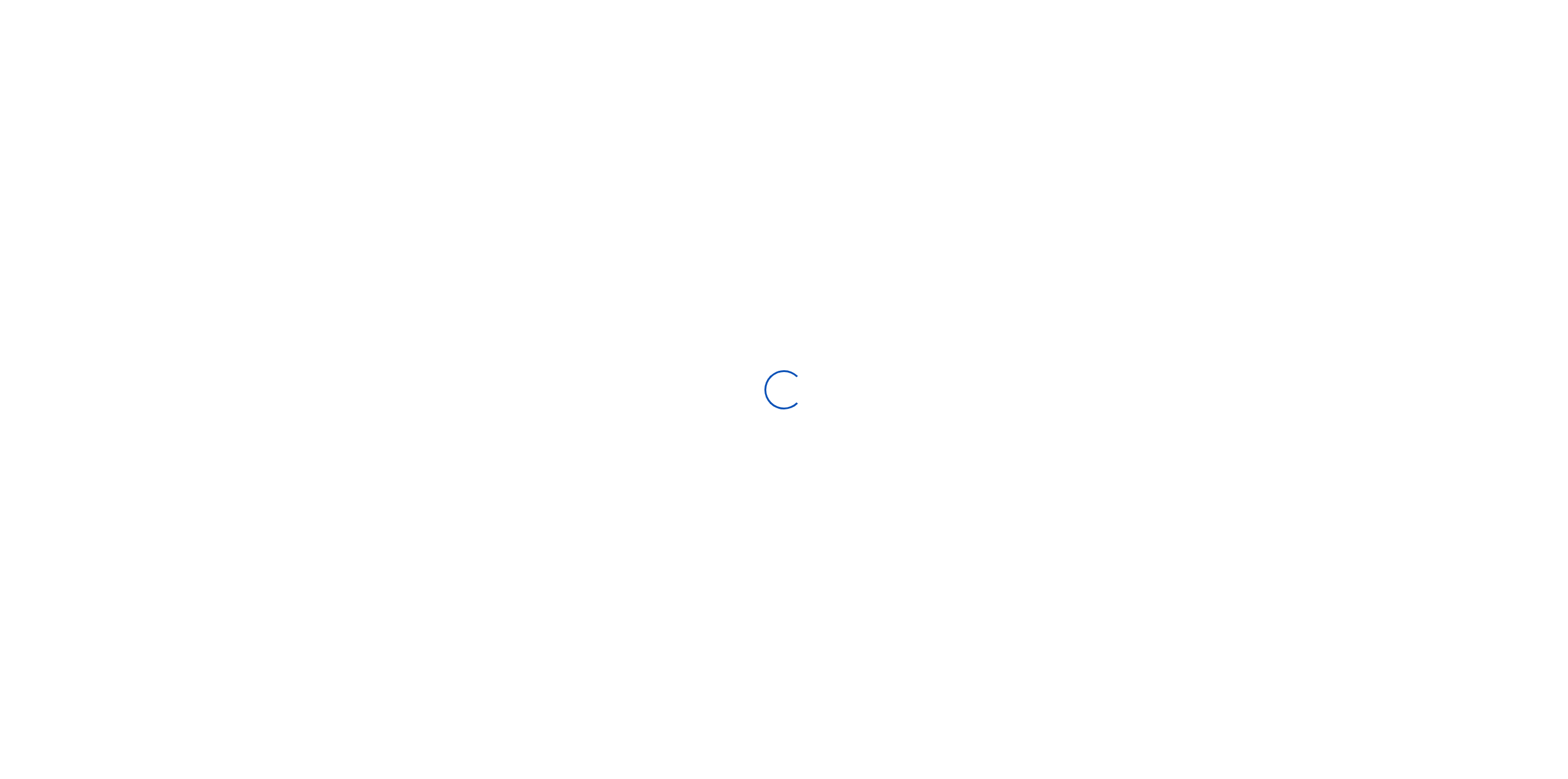
select select
type input "[DATE] - [DATE]"
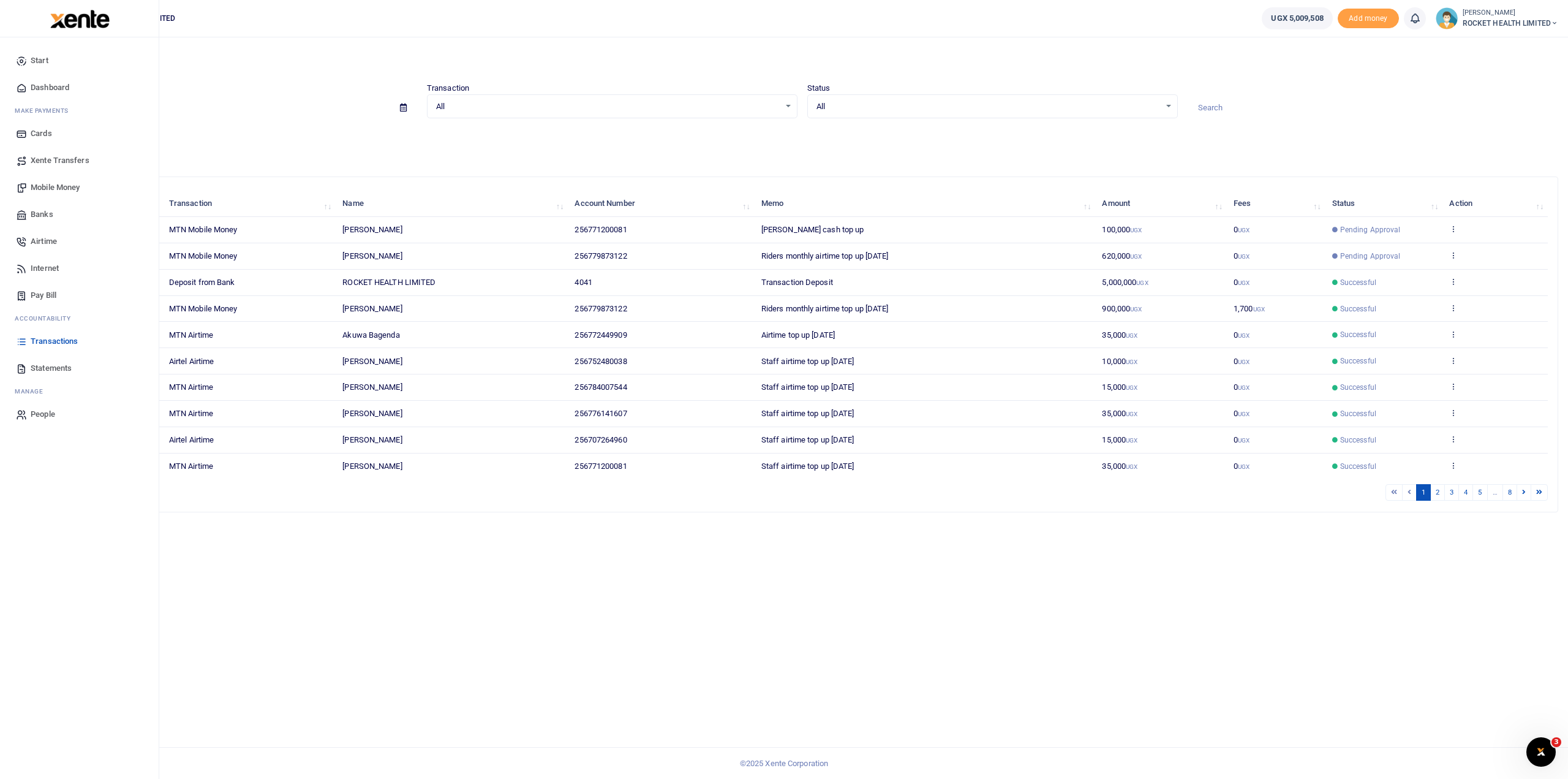
click at [48, 294] on span "Pay Bill" at bounding box center [44, 295] width 25 height 13
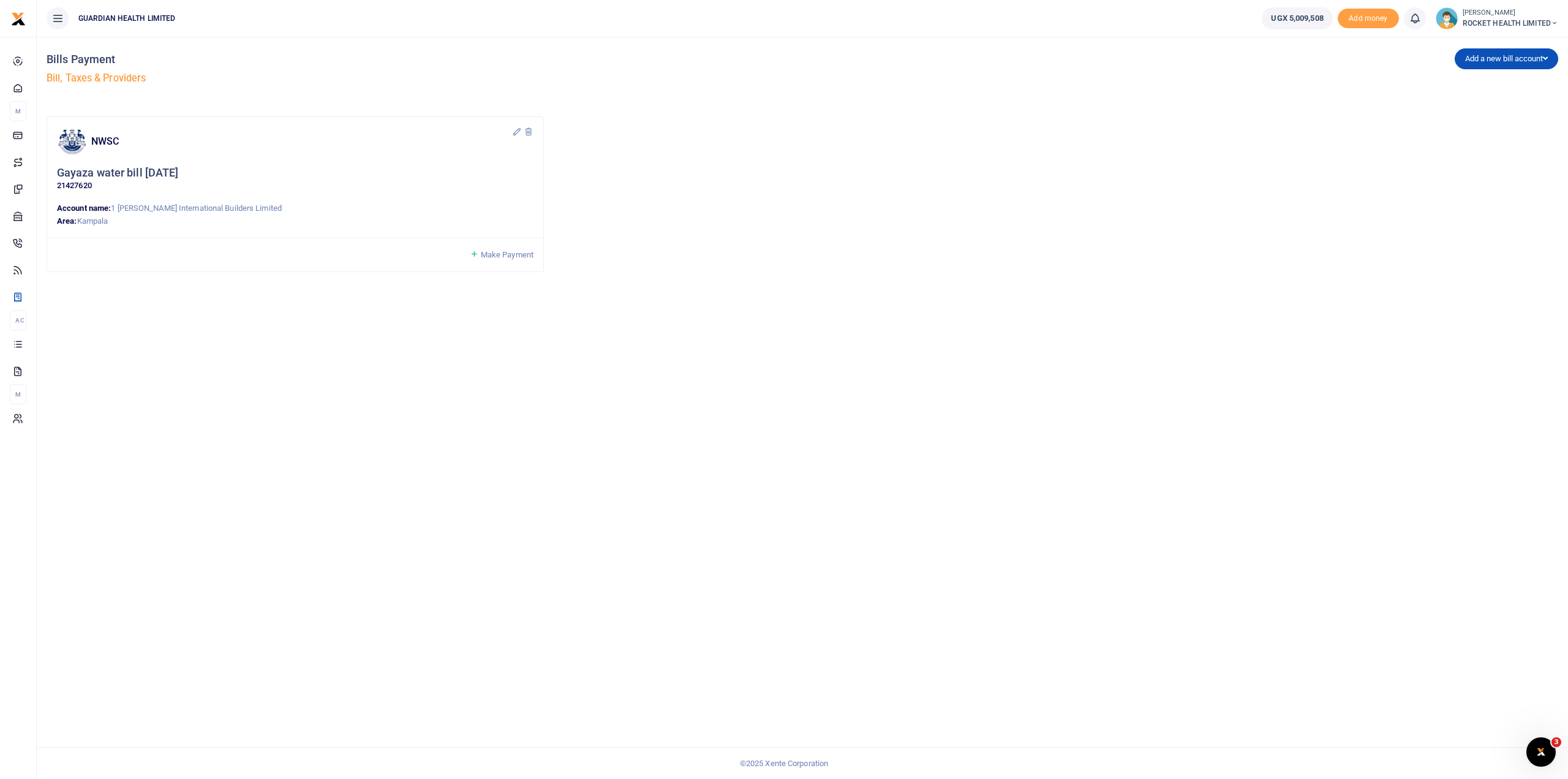
click at [481, 256] on span "Make Payment" at bounding box center [507, 254] width 52 height 9
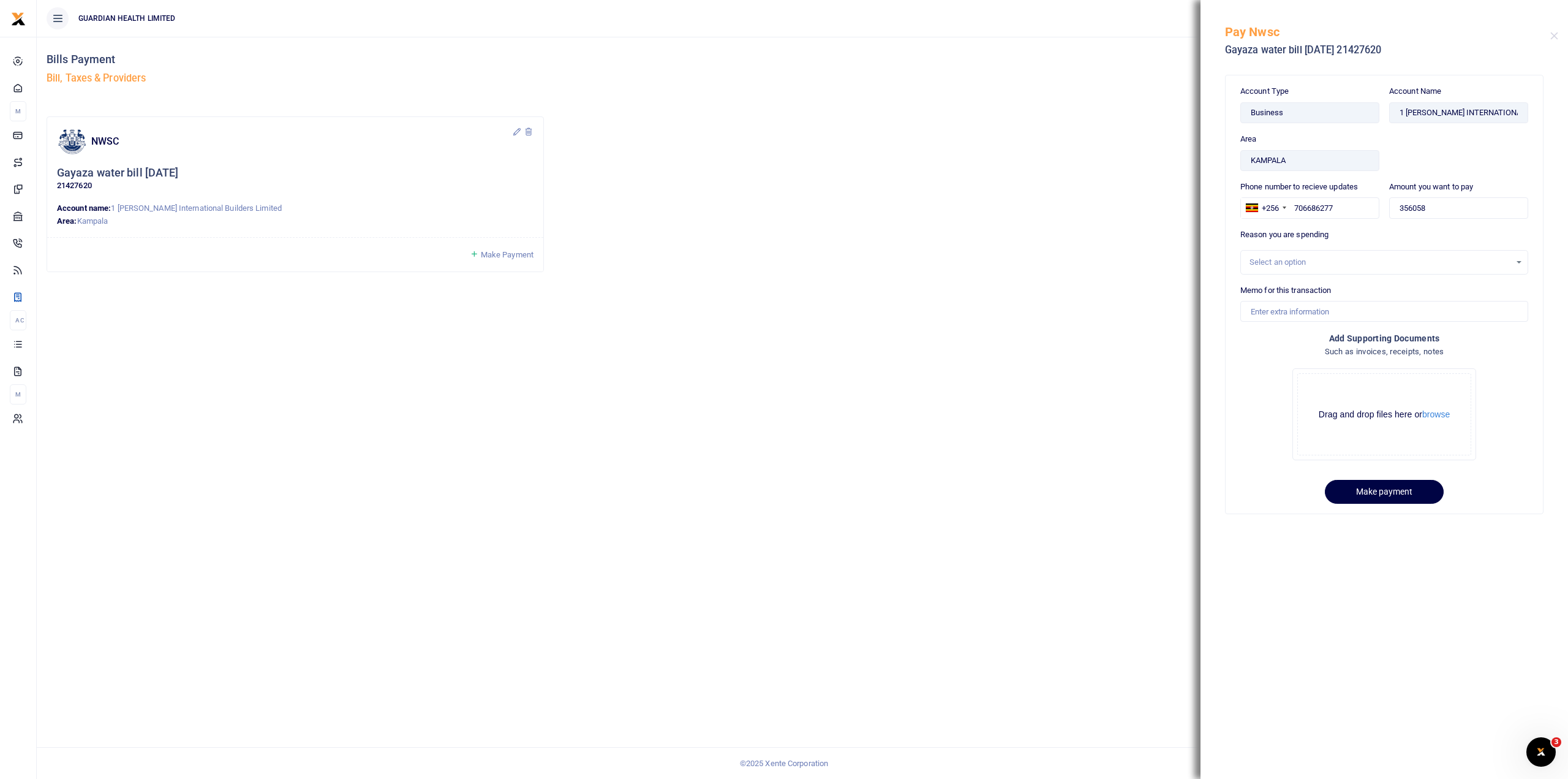
click at [1304, 259] on div "Select an option" at bounding box center [1379, 262] width 261 height 13
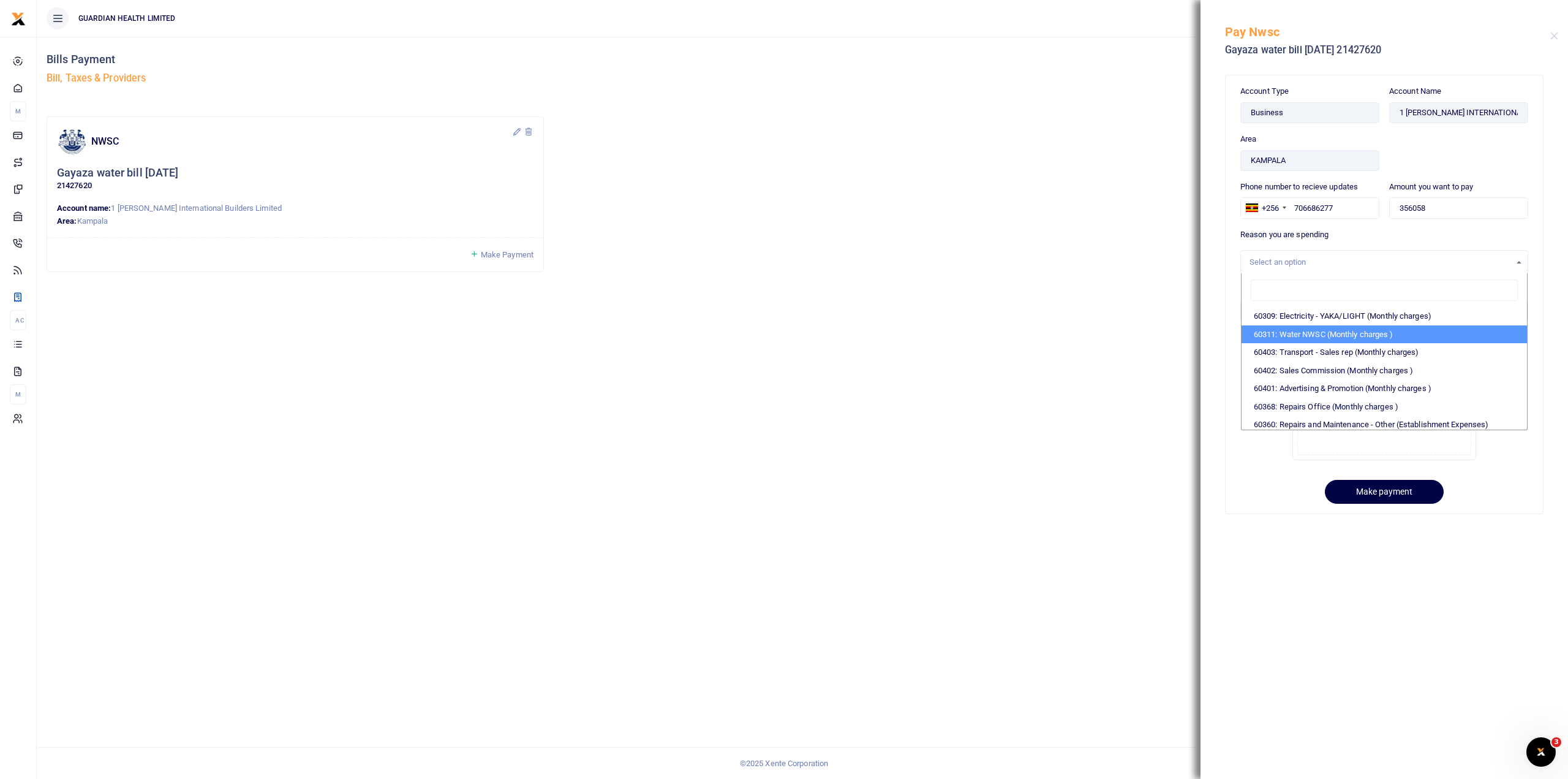
click at [1323, 328] on li "60311: Water NWSC (Monthly charges )" at bounding box center [1384, 335] width 286 height 18
select select "5375"
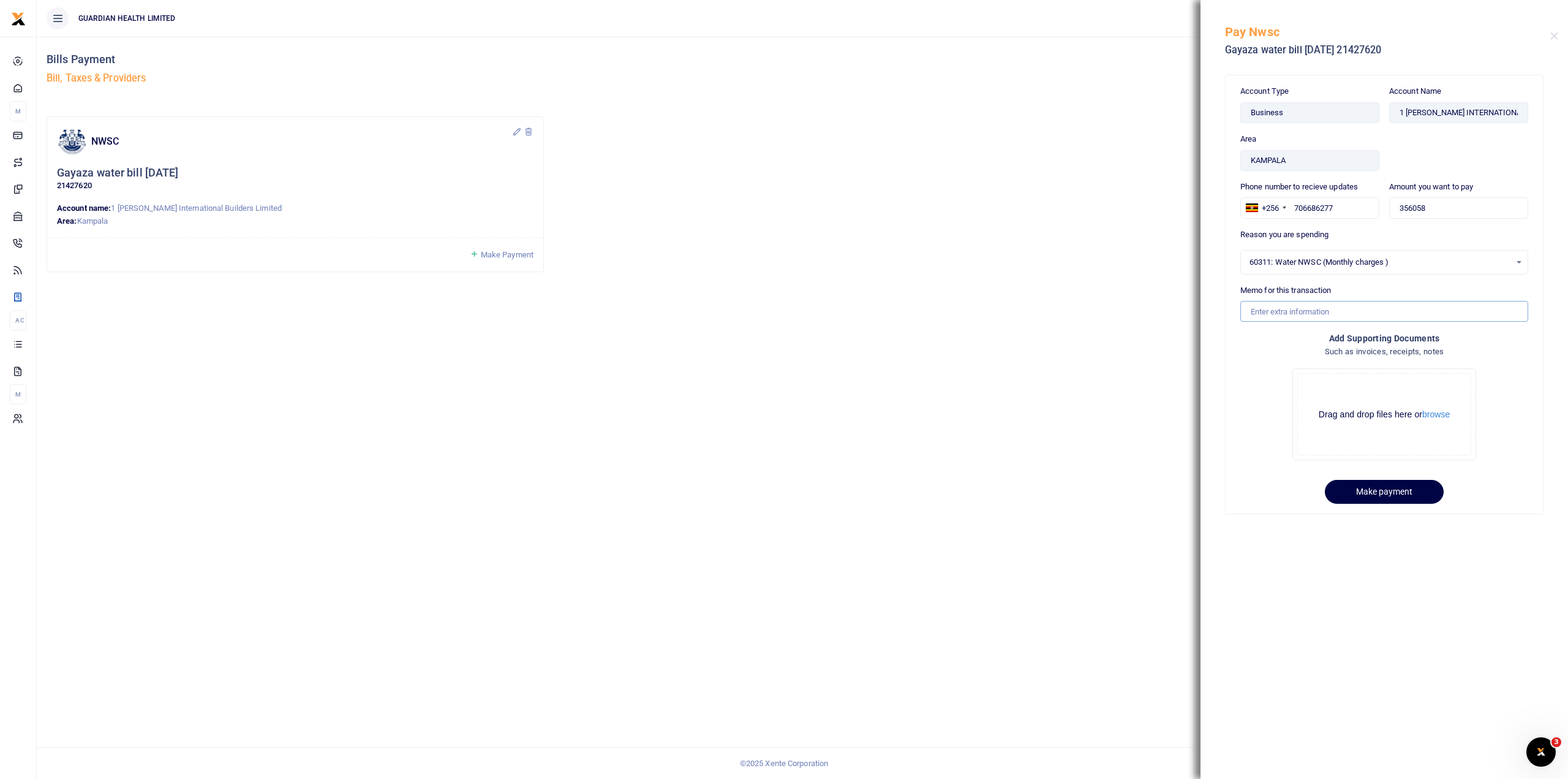
click at [1294, 308] on input "Memo for this transaction" at bounding box center [1384, 310] width 288 height 20
type input "Gayaza water bill [DATE]"
click at [1431, 415] on button "browse" at bounding box center [1436, 413] width 27 height 9
click at [1399, 487] on button "Make payment" at bounding box center [1384, 491] width 119 height 24
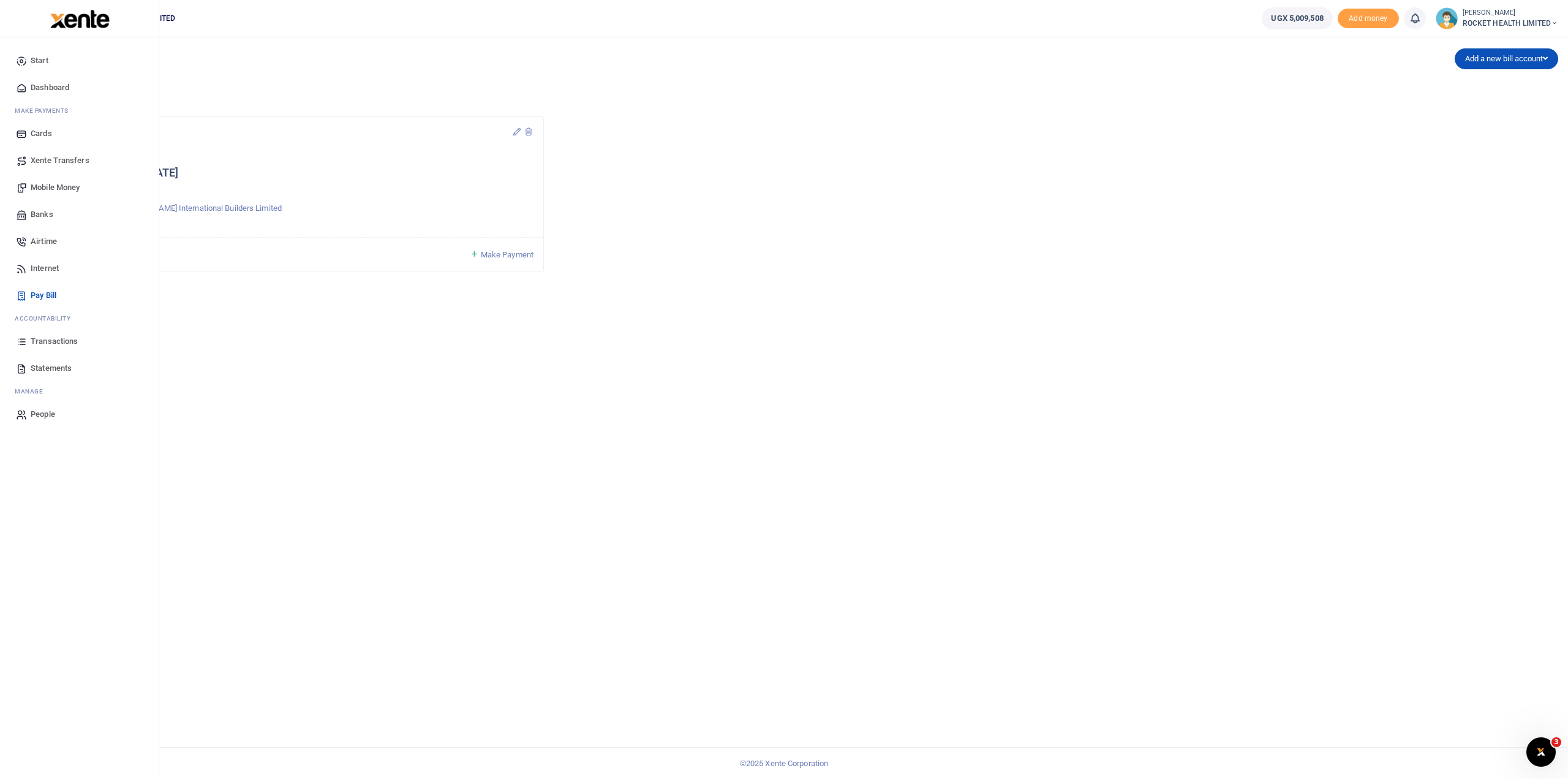
click at [57, 336] on span "Transactions" at bounding box center [54, 341] width 48 height 13
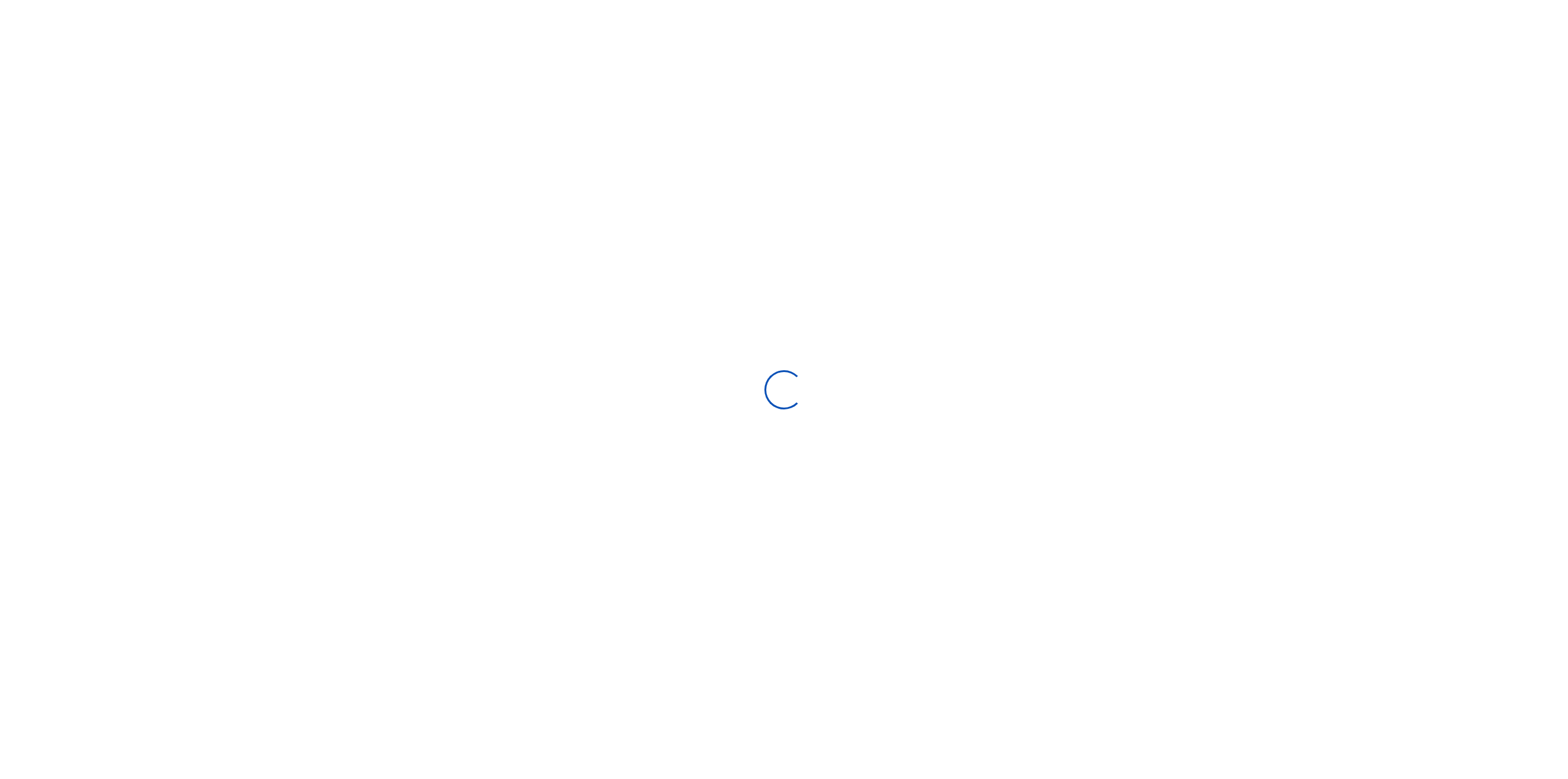
select select
type input "[DATE] - [DATE]"
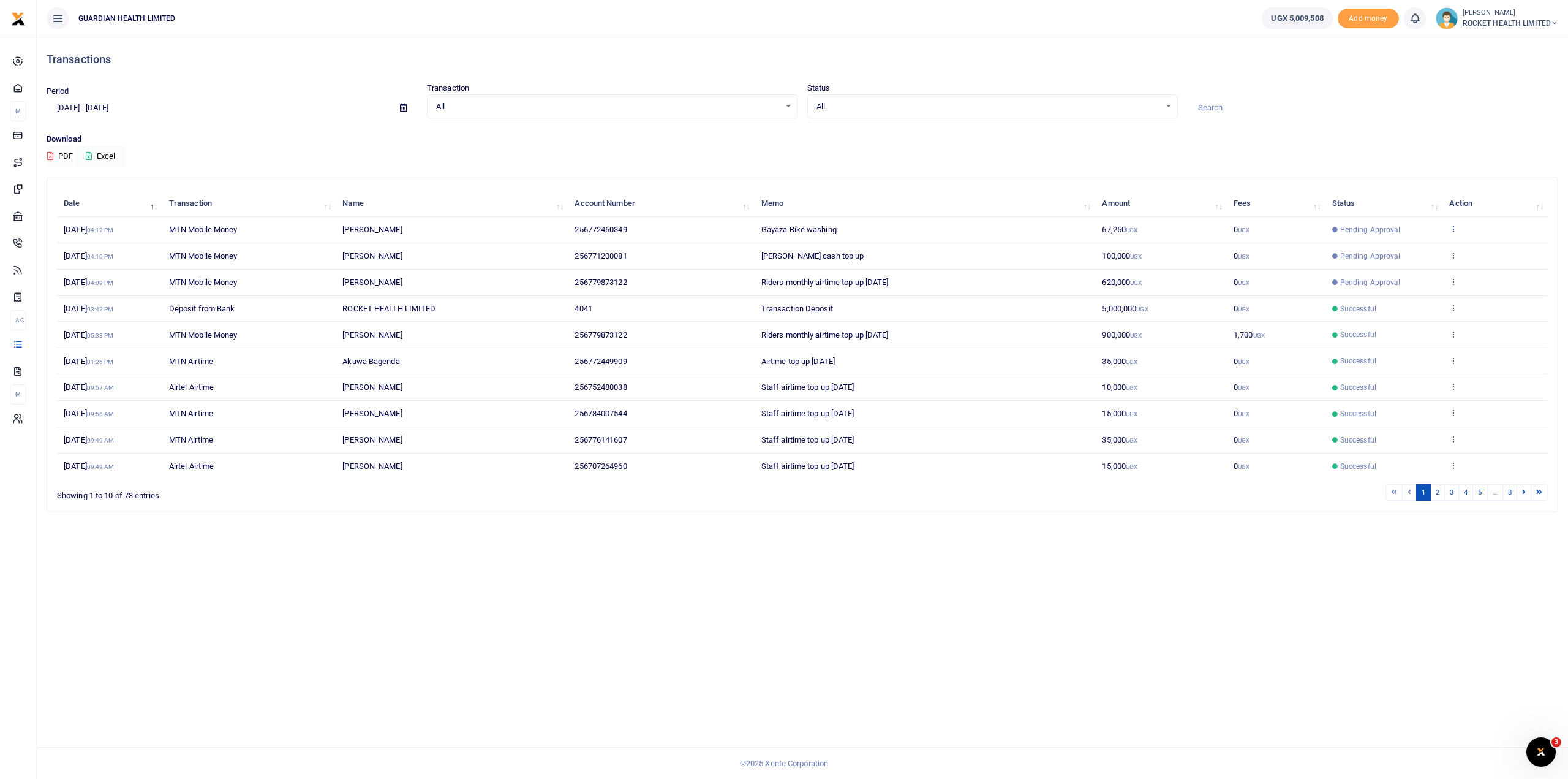
click at [1457, 225] on icon at bounding box center [1453, 229] width 8 height 9
click at [1490, 251] on link "View details" at bounding box center [1499, 250] width 97 height 18
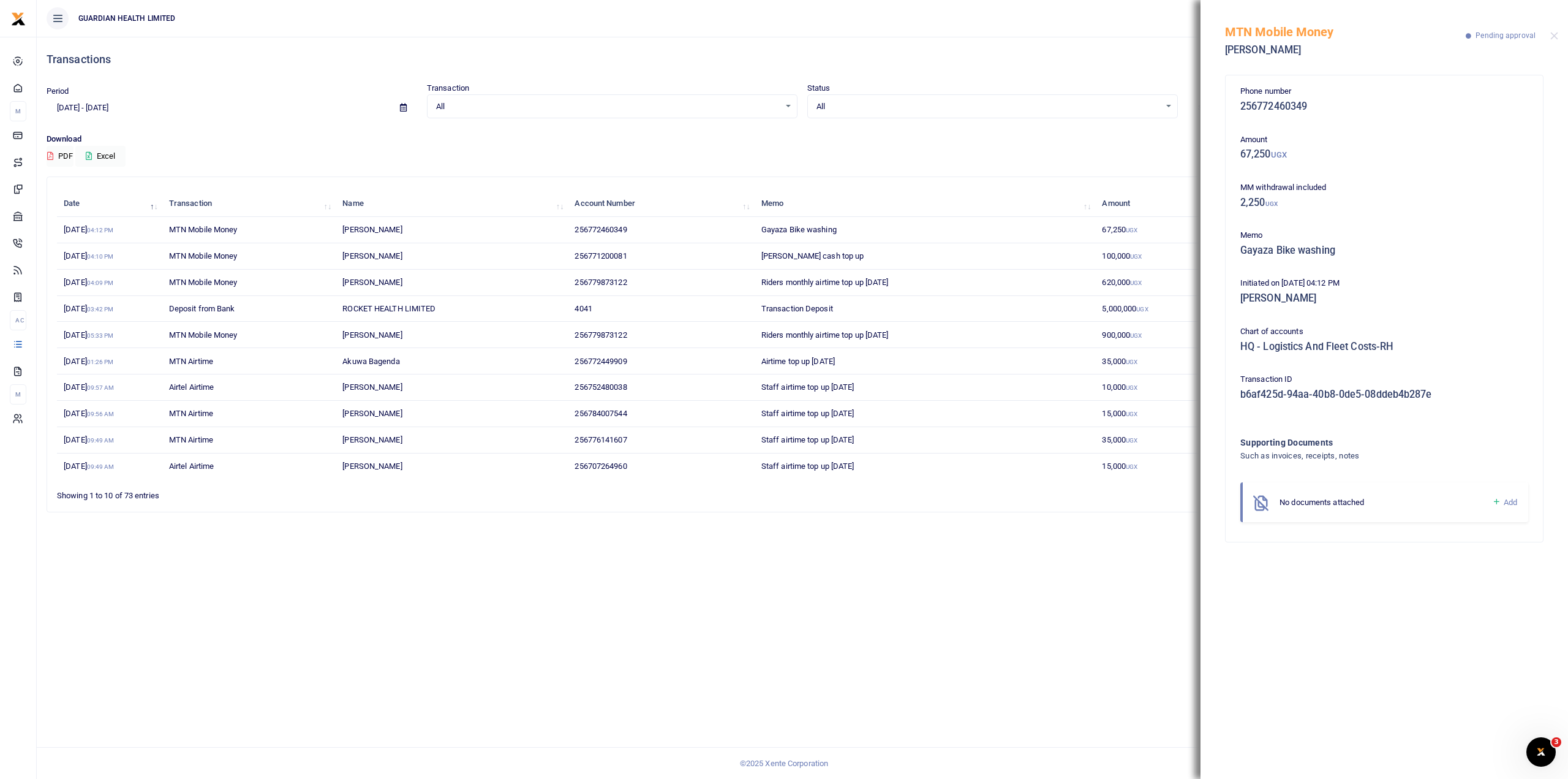
click at [1499, 503] on icon at bounding box center [1496, 501] width 9 height 11
click at [1441, 582] on button "browse" at bounding box center [1436, 578] width 27 height 9
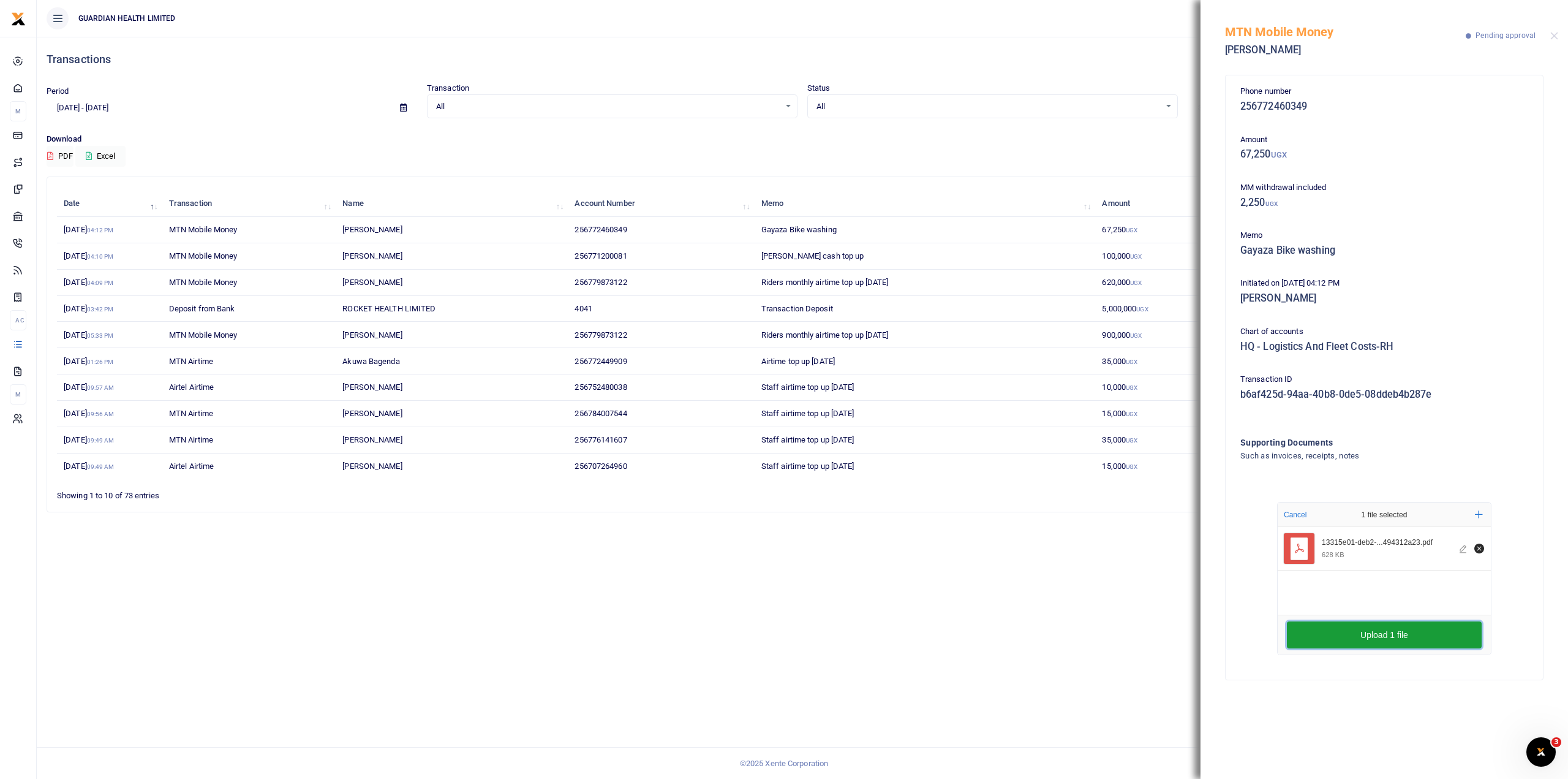
click at [1396, 633] on button "Upload 1 file" at bounding box center [1384, 635] width 194 height 27
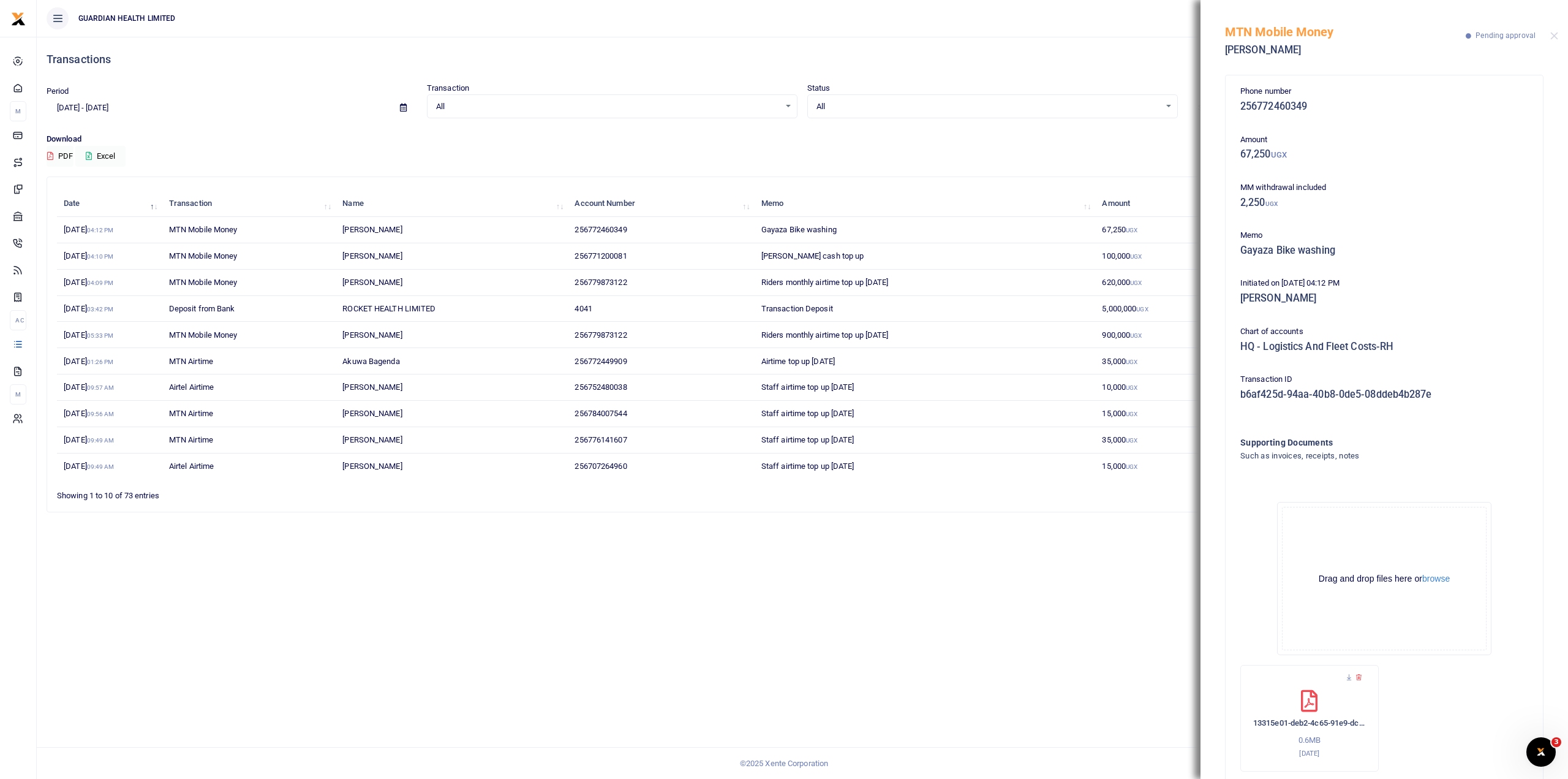
drag, startPoint x: 1050, startPoint y: 597, endPoint x: 1064, endPoint y: 559, distance: 40.5
click at [1054, 577] on div "Transactions Period 08/06/2025 - 09/04/2025 Transaction All Select an option...…" at bounding box center [802, 407] width 1531 height 742
click at [1559, 35] on div "MTN Mobile Money Gadson Byaruhanga Pending approval" at bounding box center [1384, 34] width 367 height 68
click at [1557, 34] on button "Close" at bounding box center [1554, 36] width 8 height 8
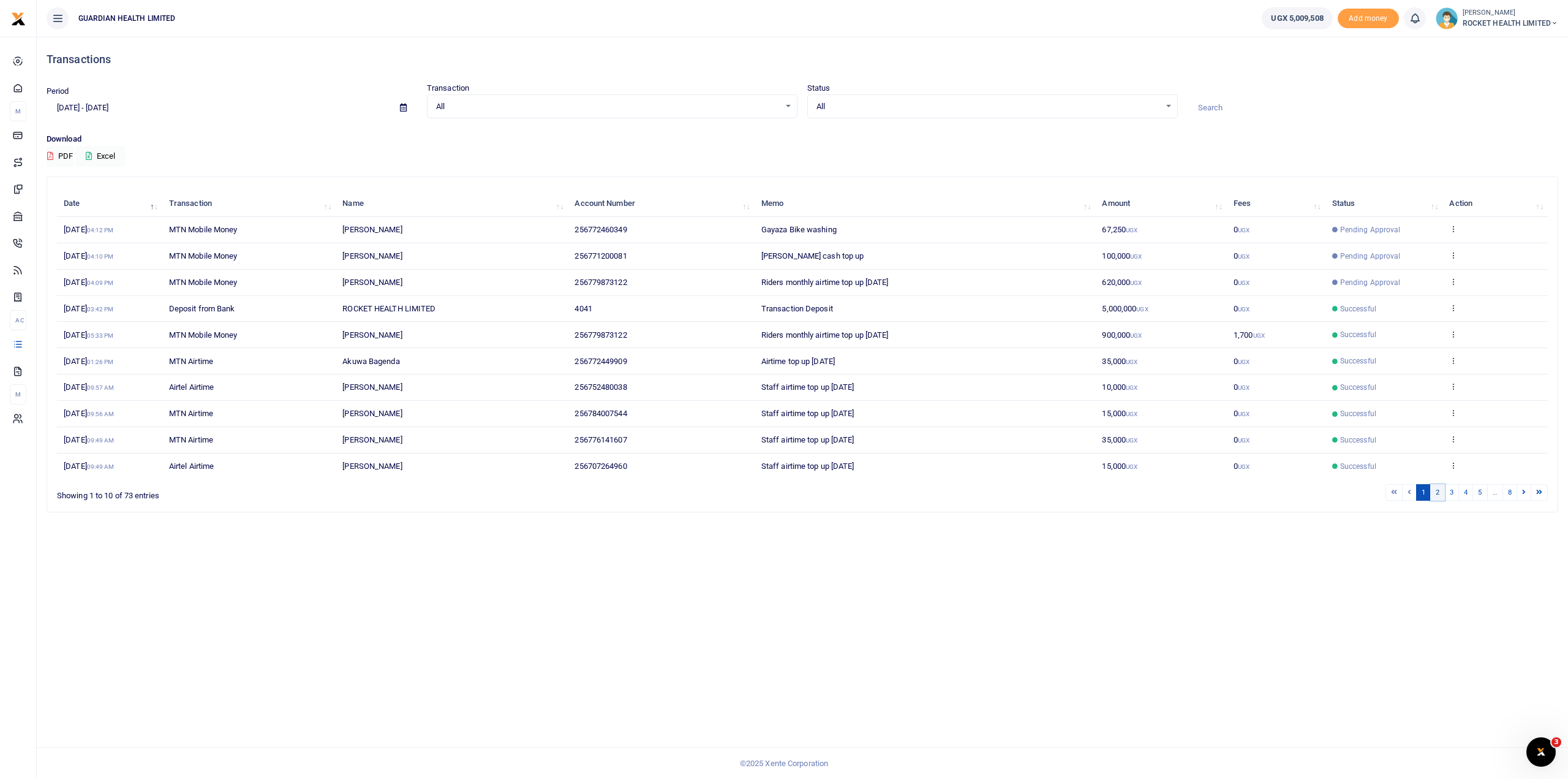
click at [1442, 486] on link "2" at bounding box center [1437, 492] width 15 height 17
click at [1423, 489] on link "1" at bounding box center [1423, 492] width 15 height 17
click at [1459, 489] on link "3" at bounding box center [1451, 492] width 15 height 17
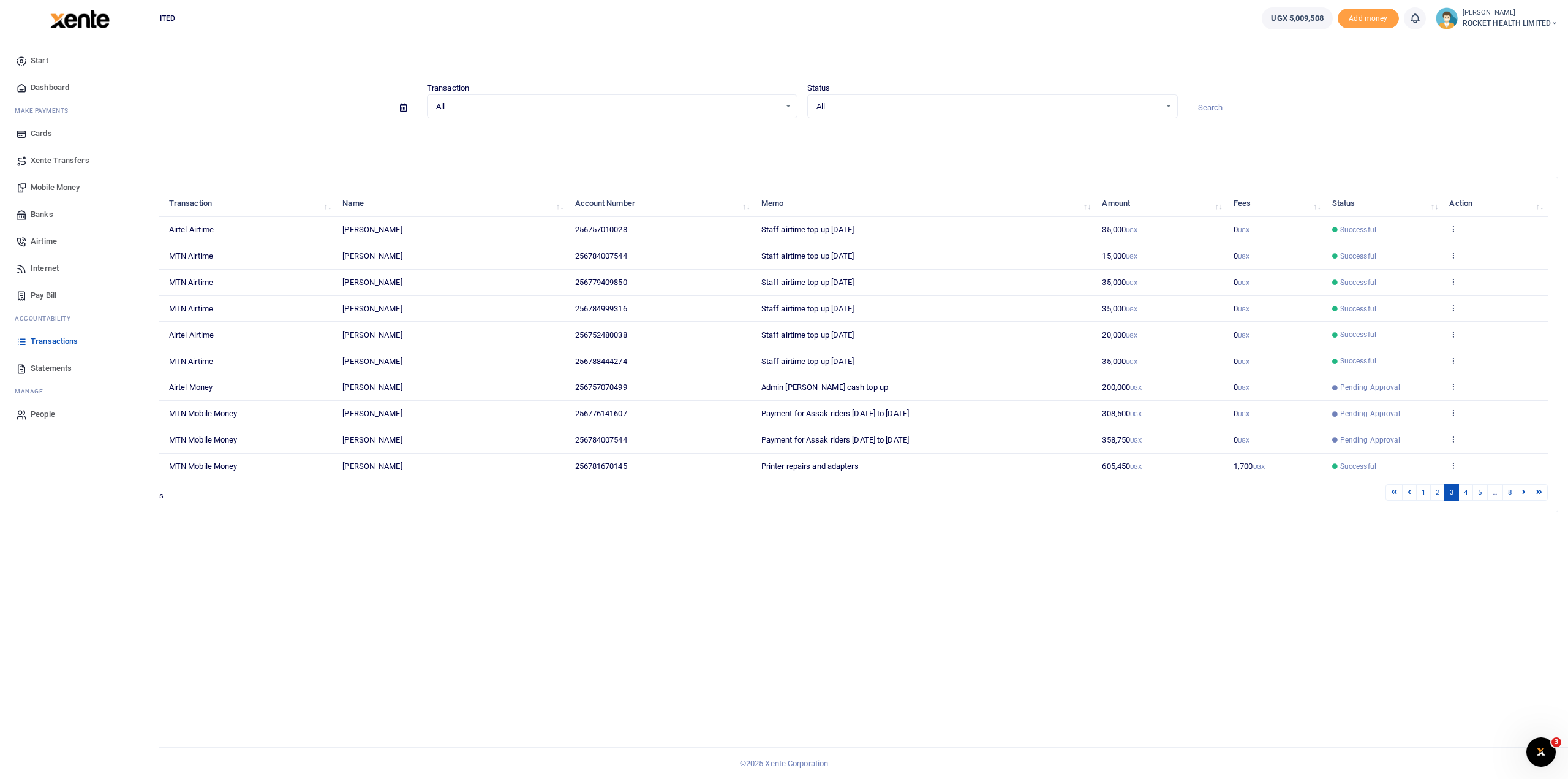
click at [52, 184] on span "Mobile Money" at bounding box center [55, 187] width 49 height 13
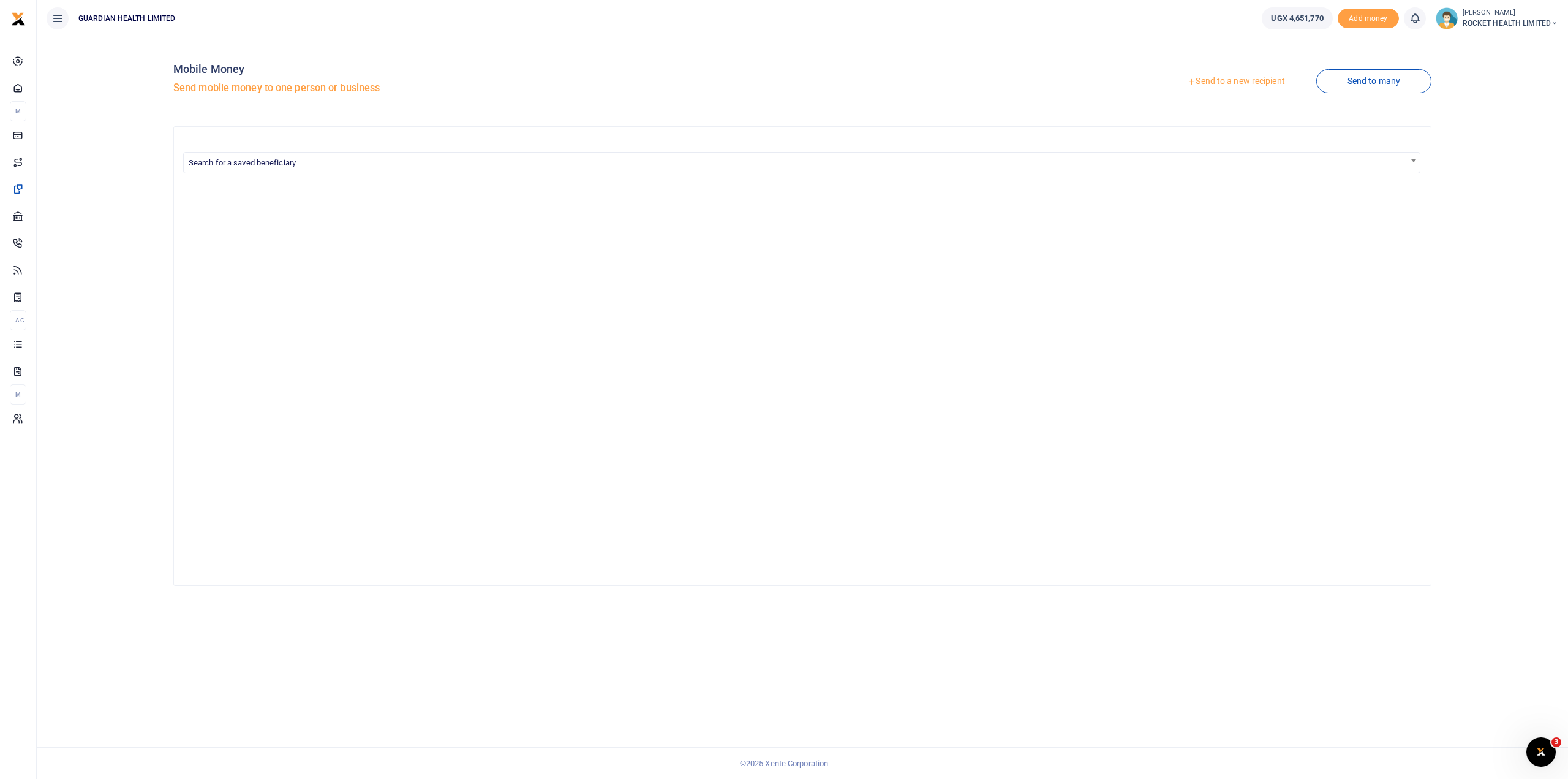
click at [1226, 84] on link "Send to a new recipient" at bounding box center [1236, 81] width 159 height 22
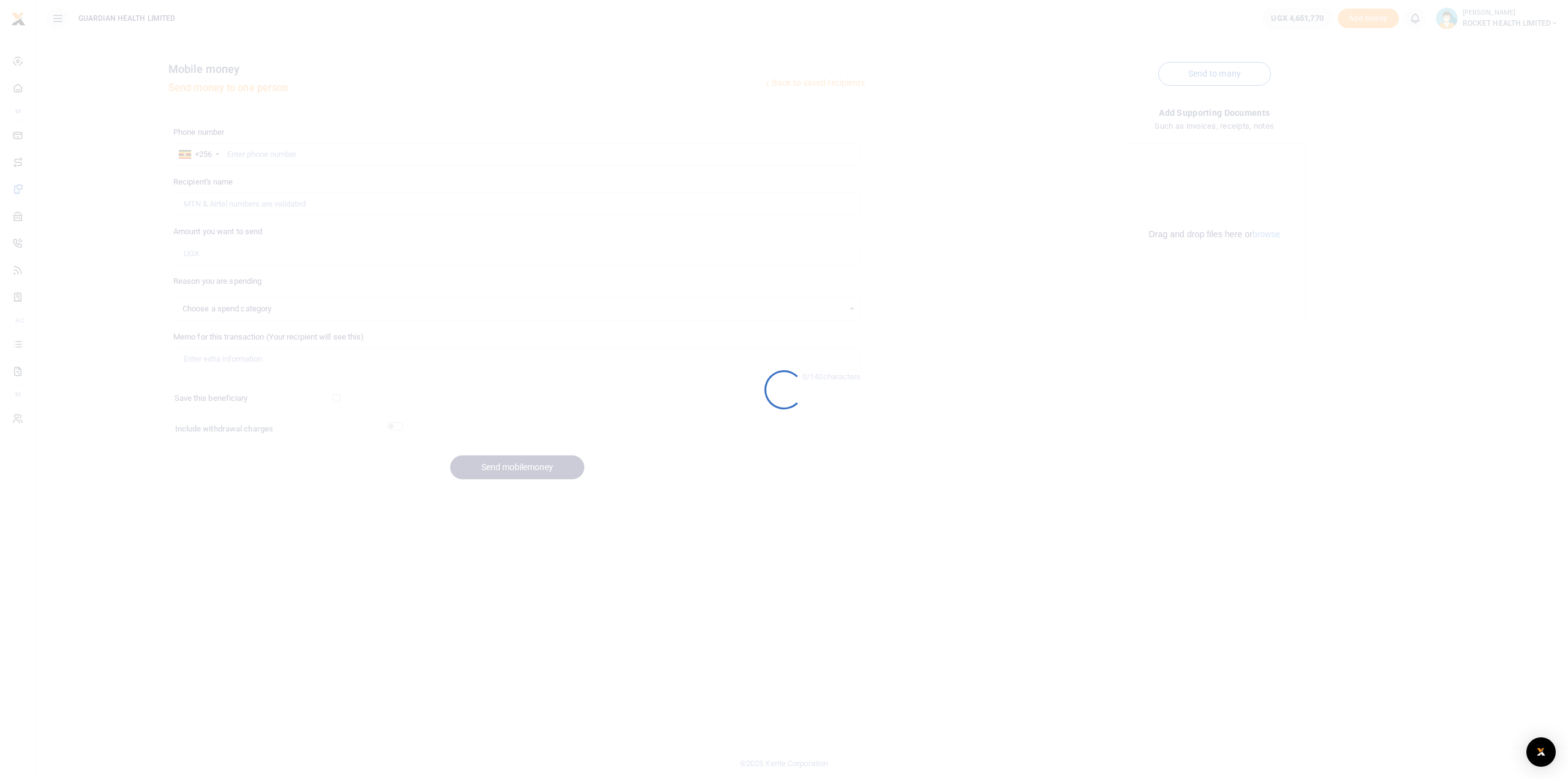
select select
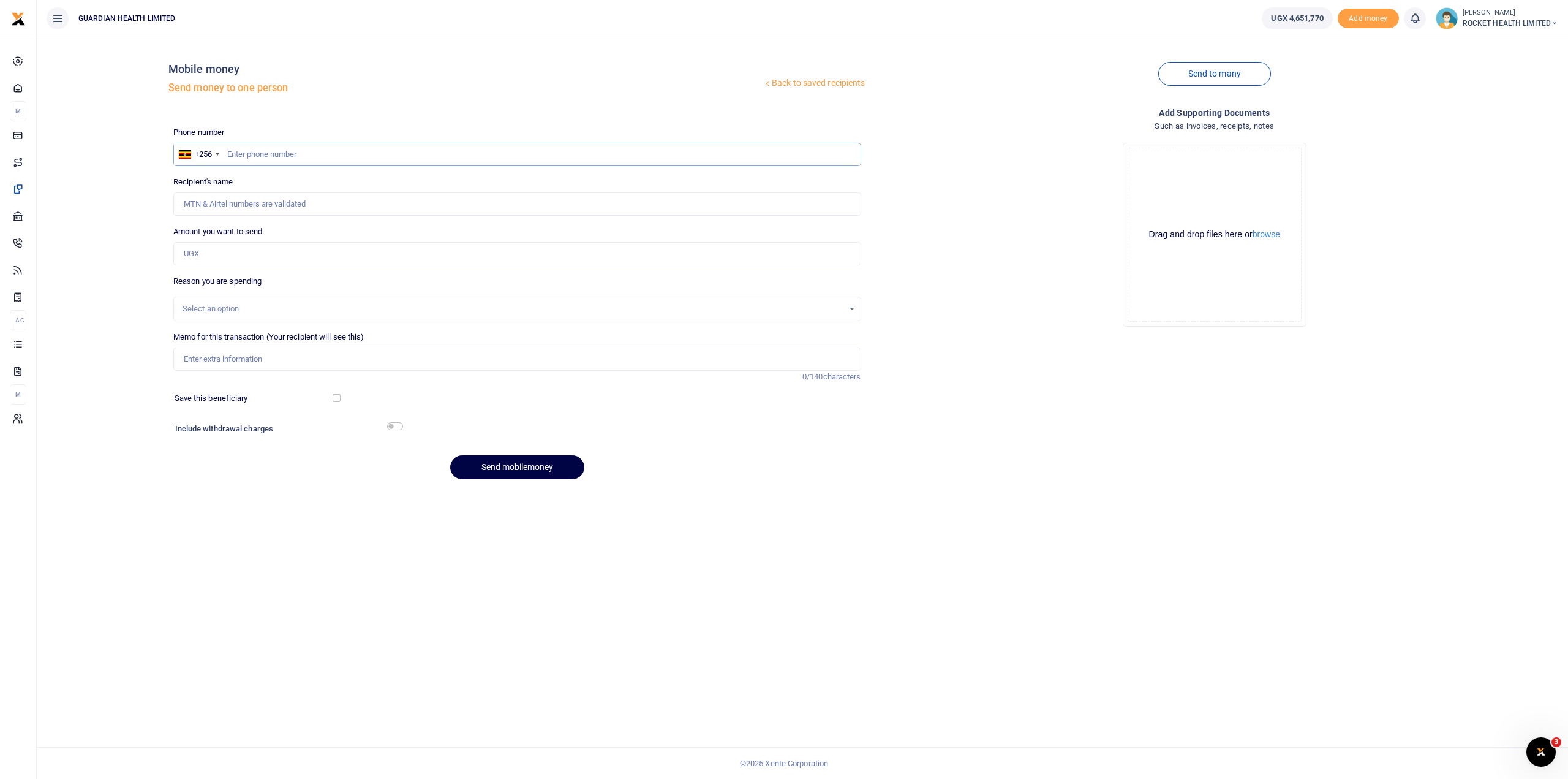
click at [251, 154] on input "text" at bounding box center [517, 155] width 688 height 23
type input "787942888"
type input "Alex Kibalama"
type input "787942888"
click at [195, 252] on input "Amount you want to send" at bounding box center [517, 254] width 688 height 23
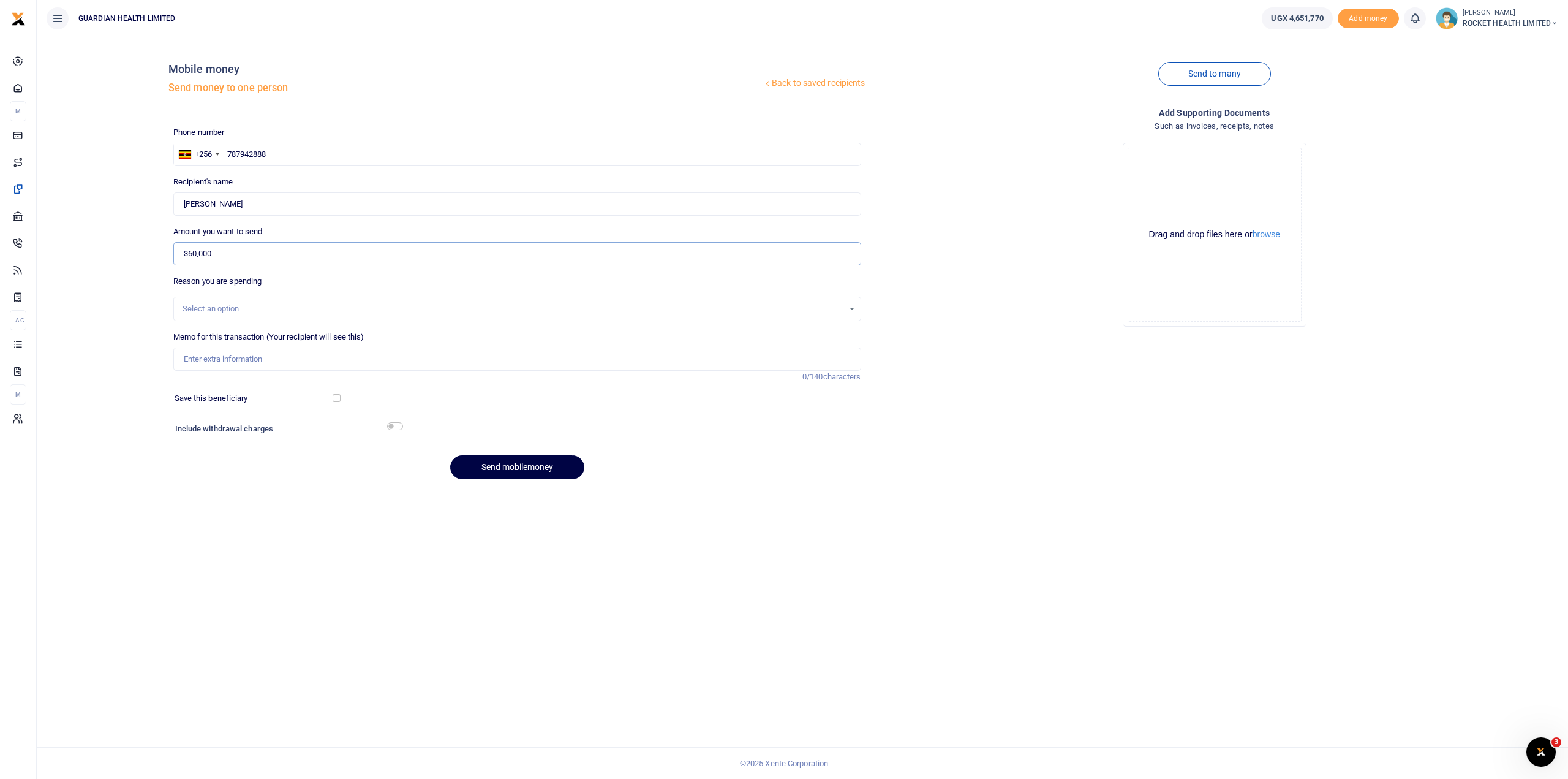
type input "360,000"
click at [203, 305] on div "Select an option" at bounding box center [513, 308] width 661 height 13
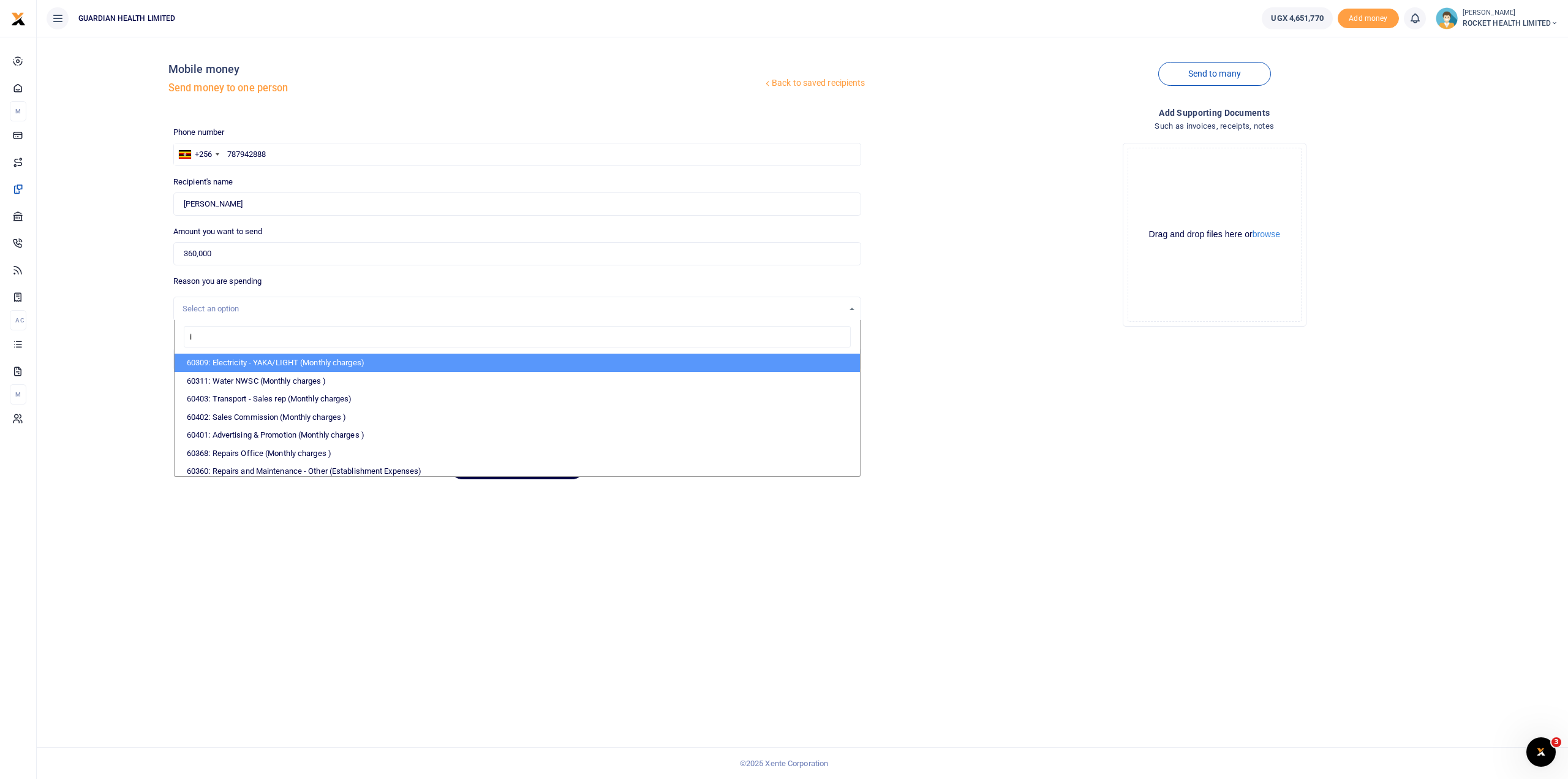
type input "it"
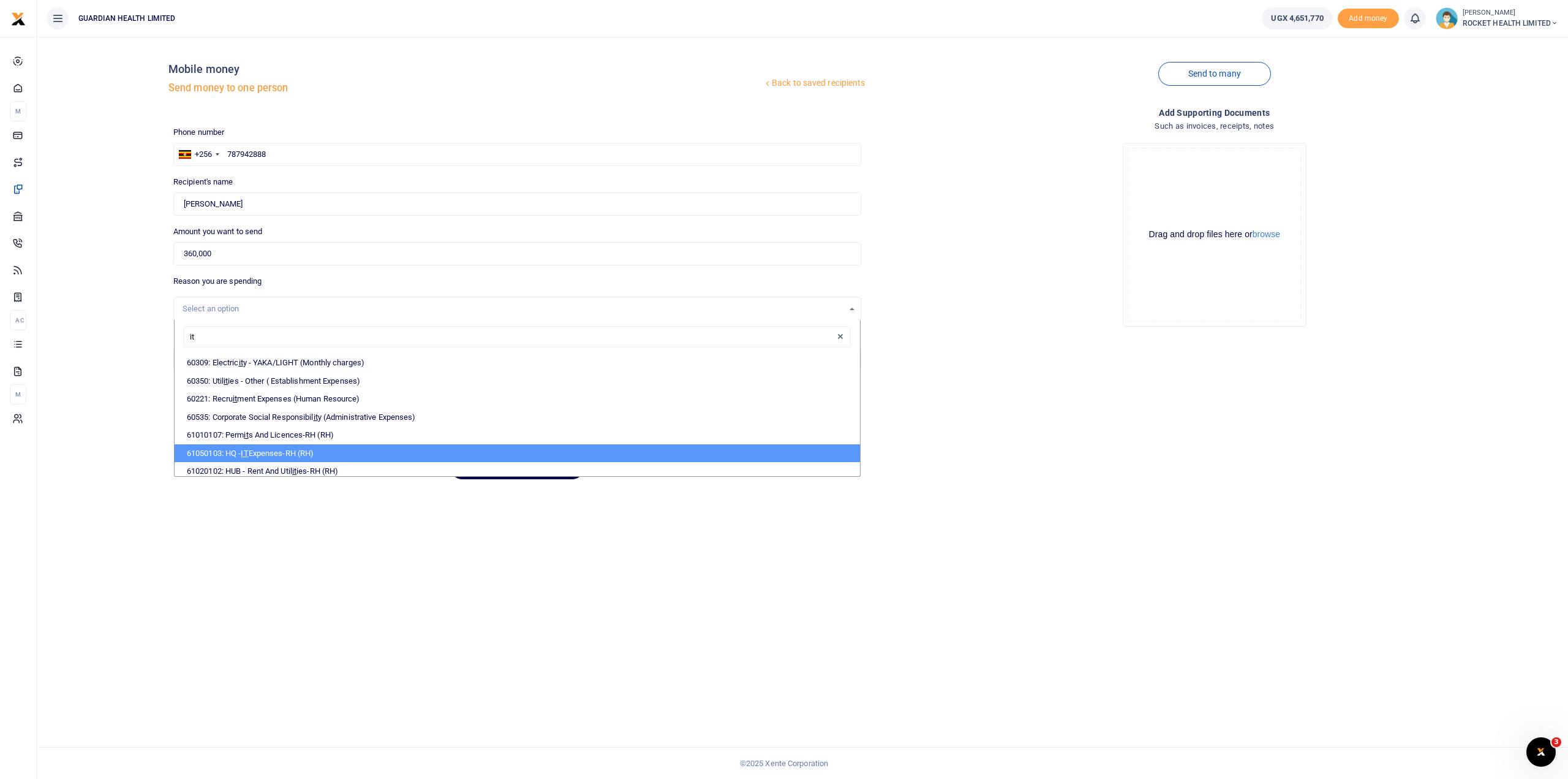
click at [297, 446] on li "61050103: HQ - IT Expenses-RH (RH)" at bounding box center [517, 453] width 685 height 18
select select "5444"
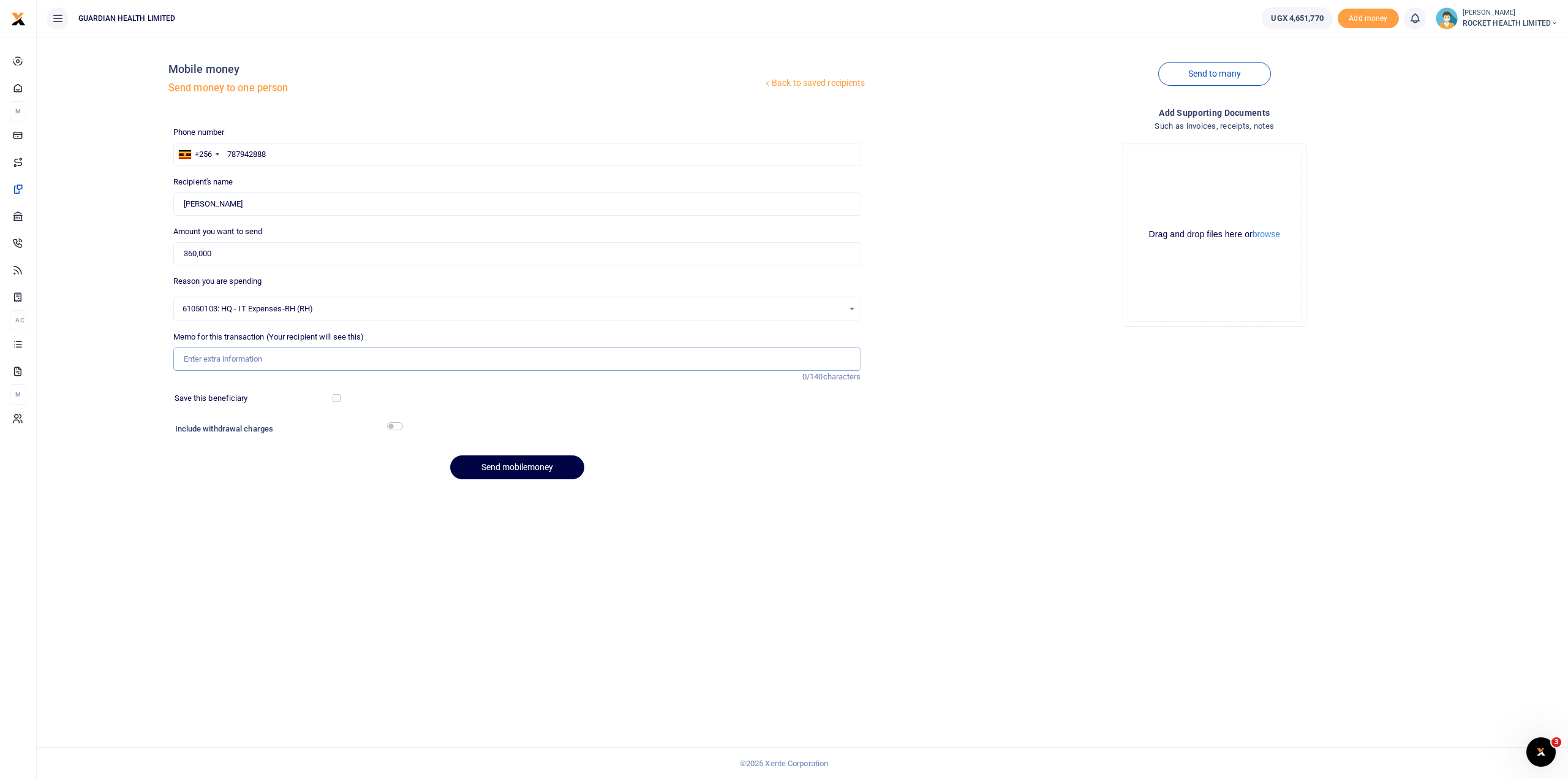
click at [216, 356] on input "Memo for this transaction (Your recipient will see this)" at bounding box center [517, 359] width 688 height 23
type input "Computer repair"
click at [339, 397] on input "checkbox" at bounding box center [336, 398] width 8 height 8
click at [340, 399] on div at bounding box center [396, 398] width 114 height 13
click at [334, 399] on input "checkbox" at bounding box center [336, 398] width 8 height 8
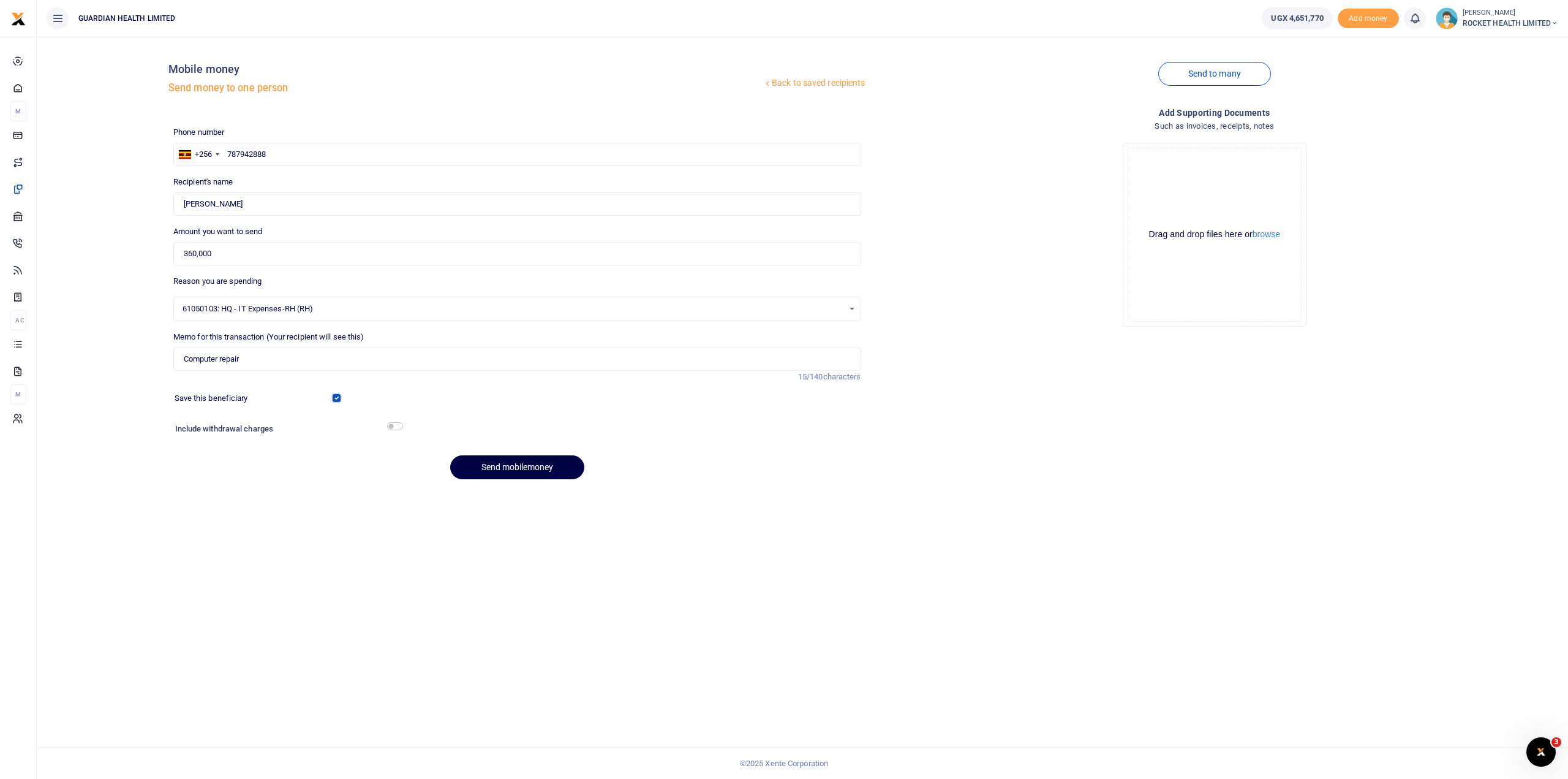
checkbox input "false"
click at [398, 423] on input "checkbox" at bounding box center [395, 426] width 16 height 8
checkbox input "true"
click at [536, 497] on button "Send mobilemoney" at bounding box center [517, 501] width 134 height 24
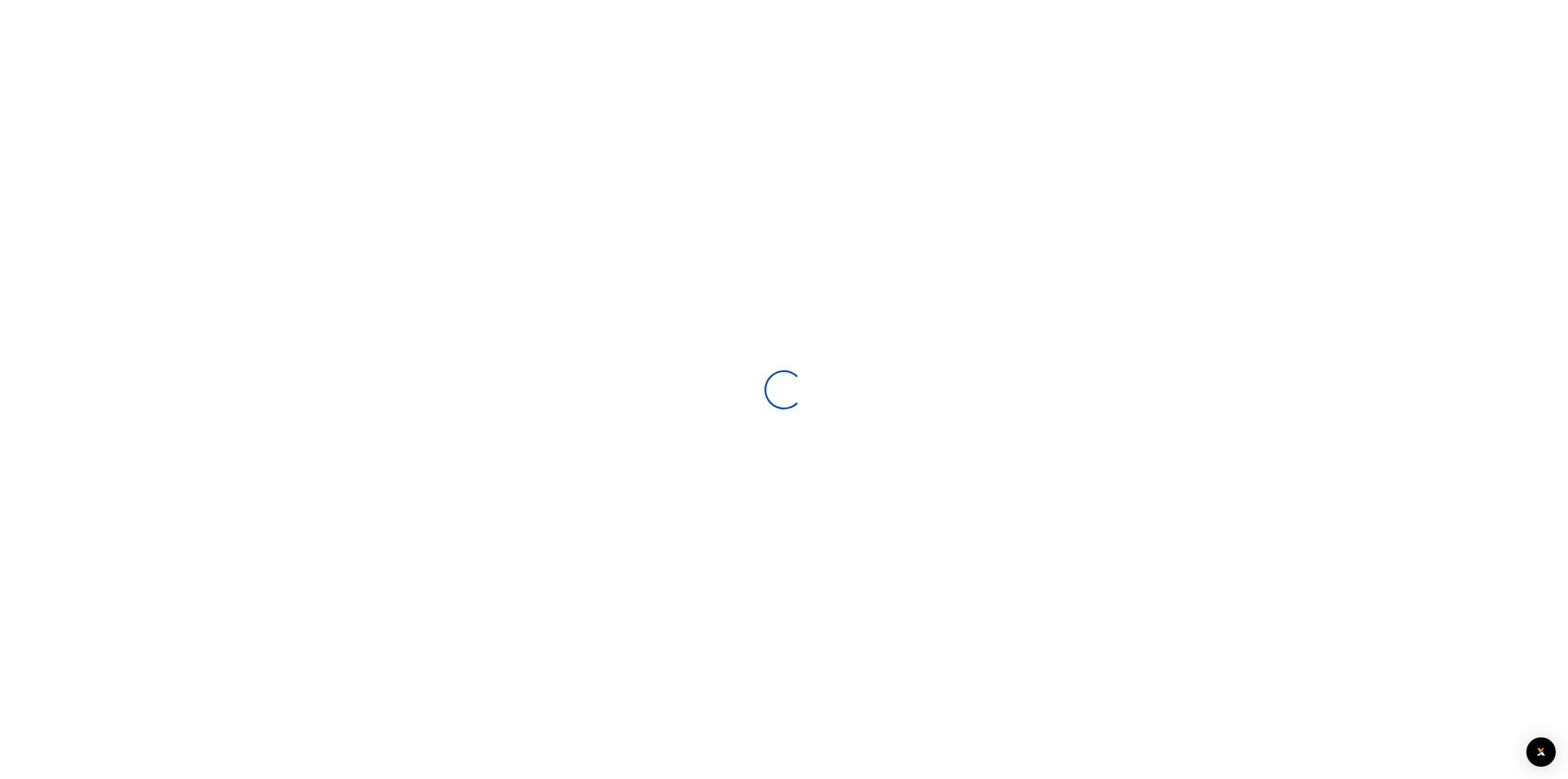
select select
